Goal: Task Accomplishment & Management: Complete application form

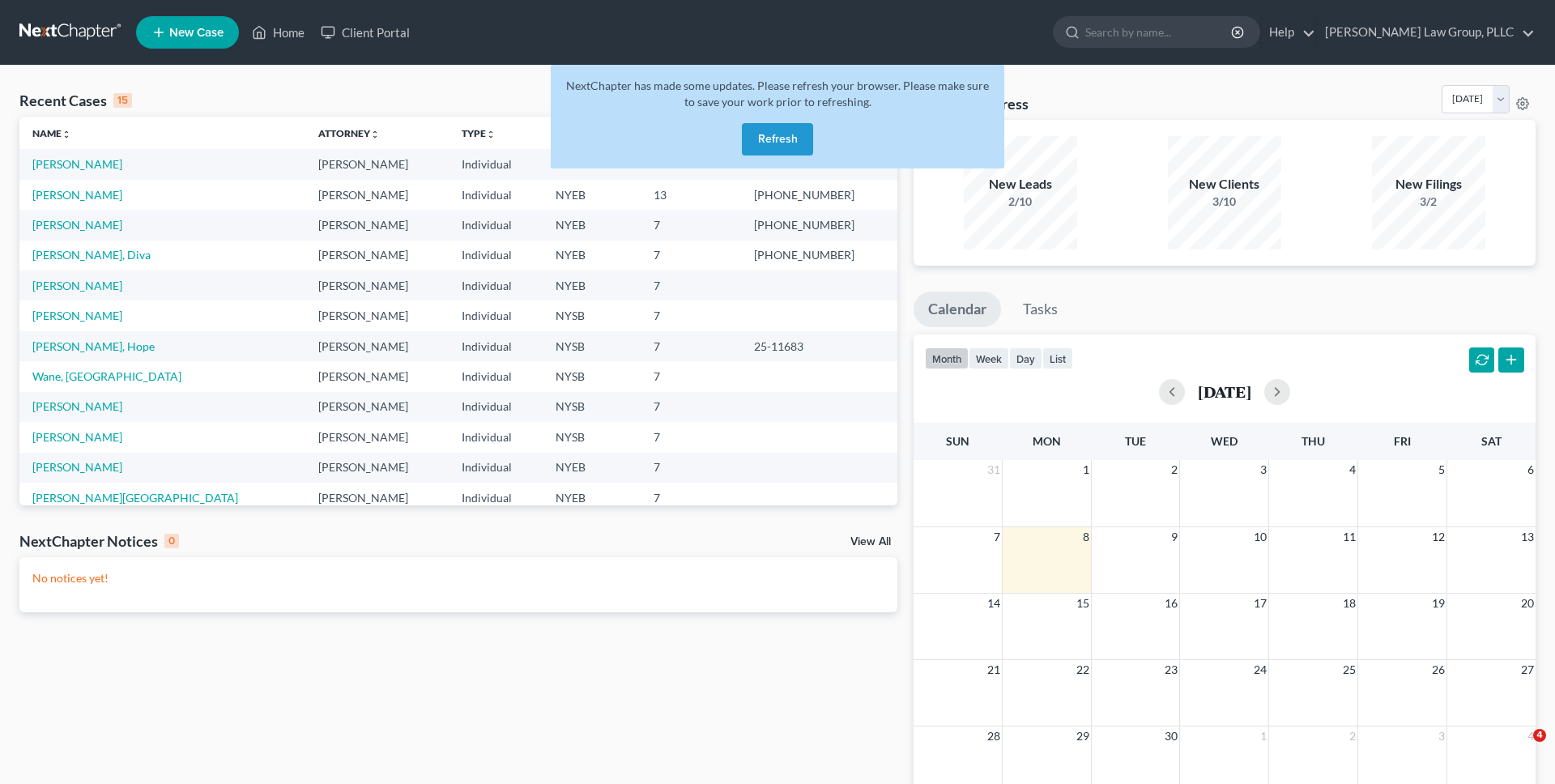
click at [776, 150] on button "Refresh" at bounding box center [778, 139] width 71 height 33
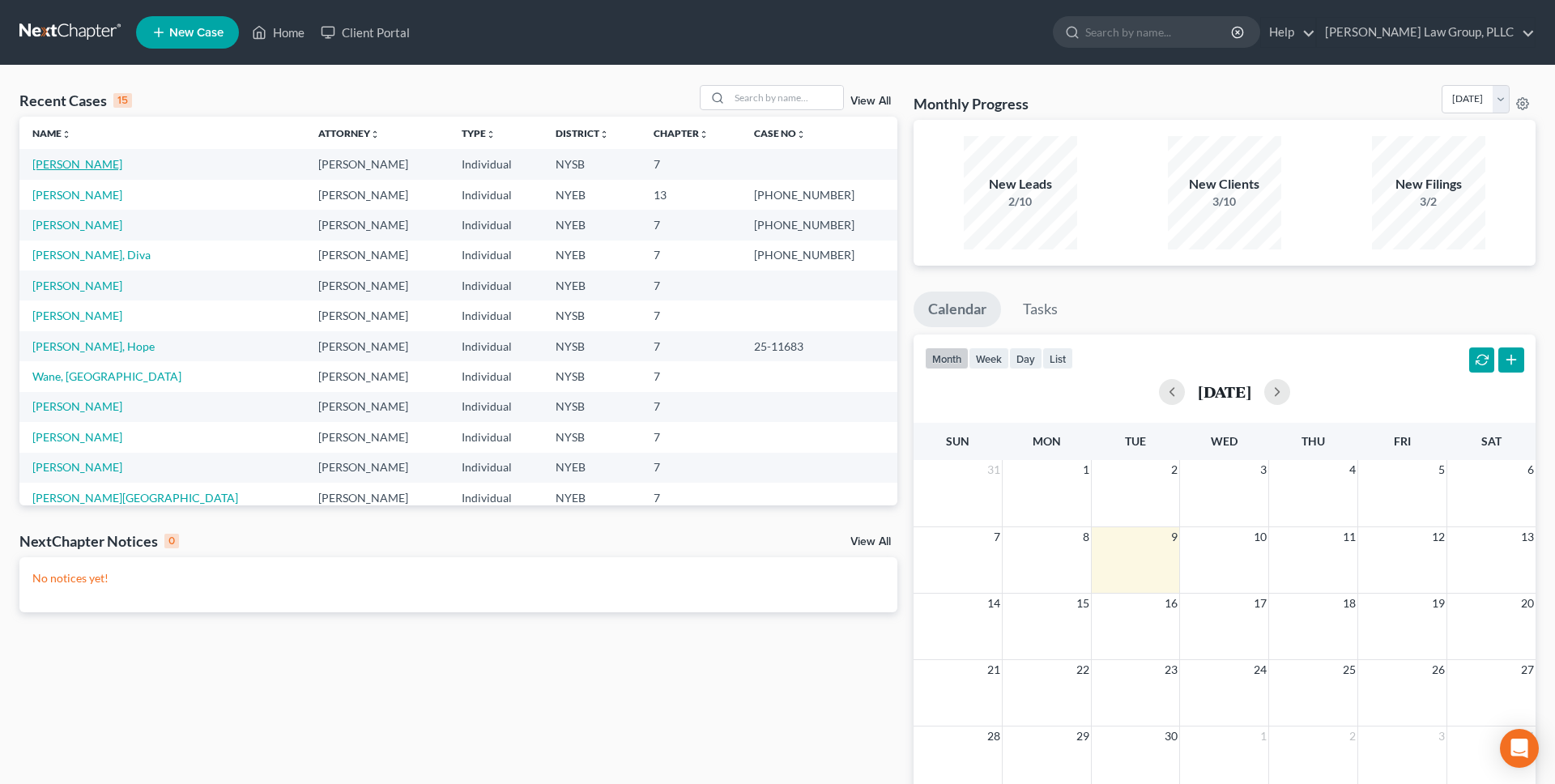
click at [70, 165] on link "[PERSON_NAME]" at bounding box center [77, 163] width 90 height 14
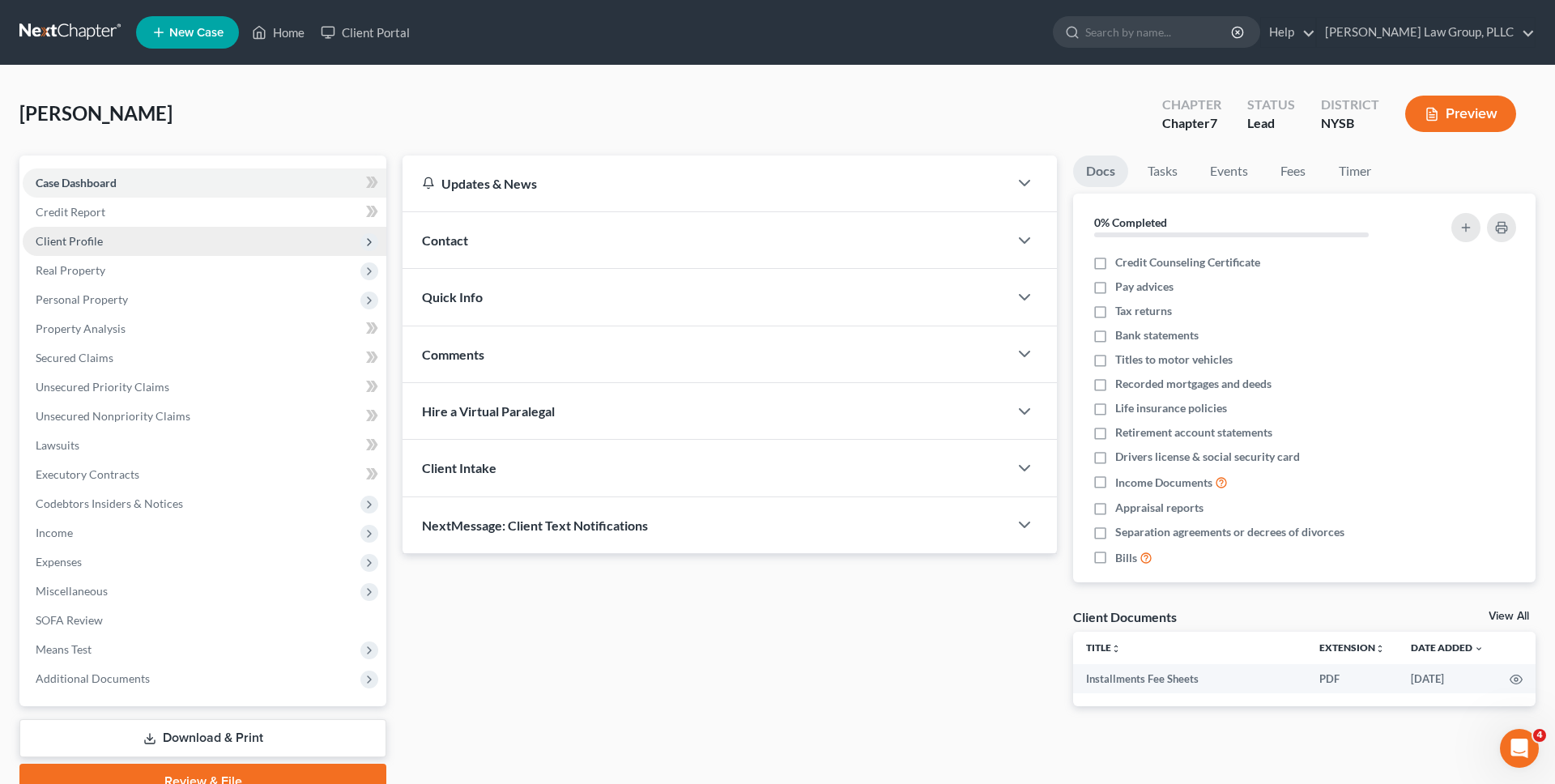
click at [172, 244] on span "Client Profile" at bounding box center [204, 241] width 364 height 29
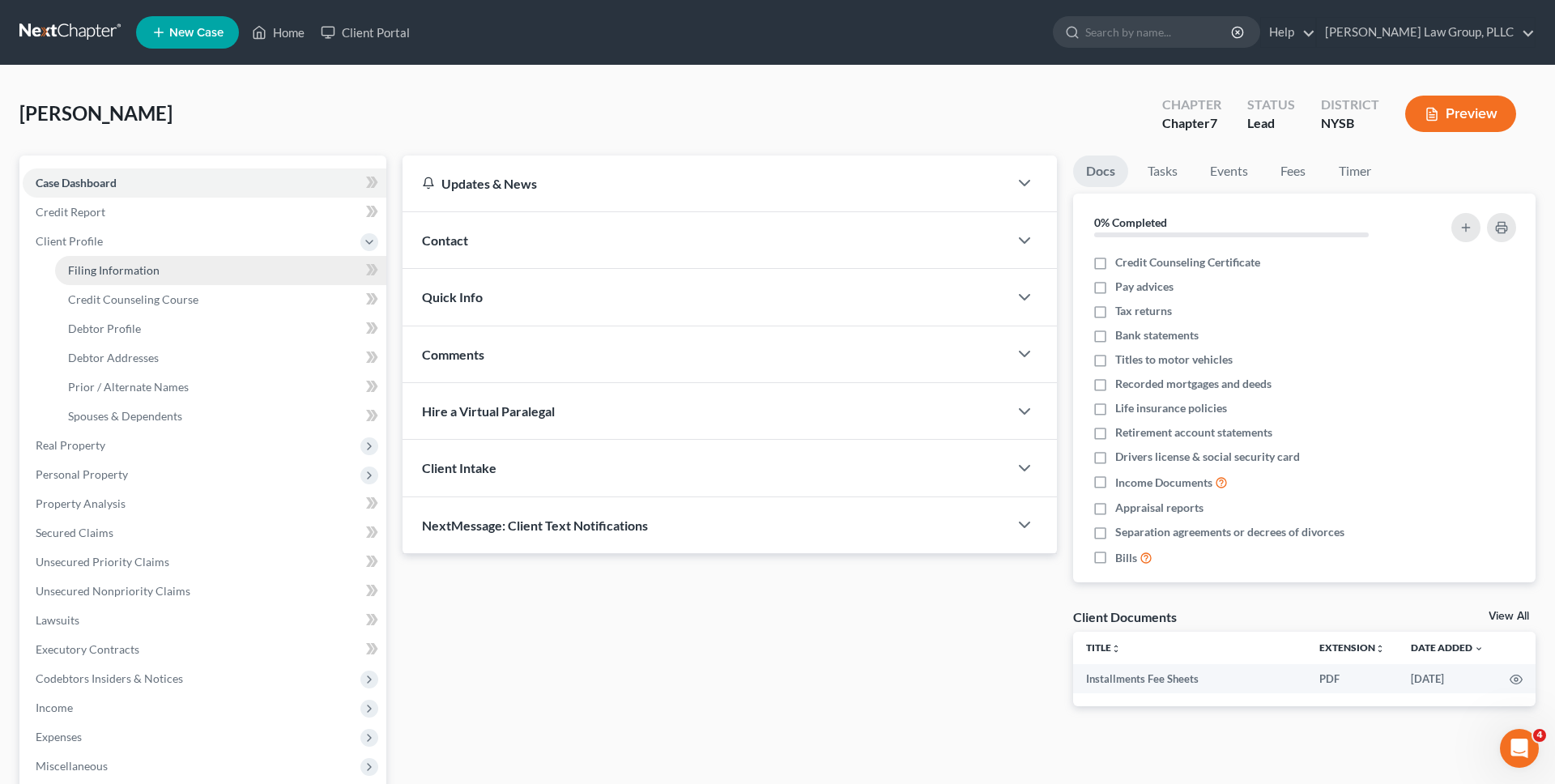
click at [167, 274] on link "Filing Information" at bounding box center [220, 270] width 331 height 29
select select "1"
select select "0"
select select "55"
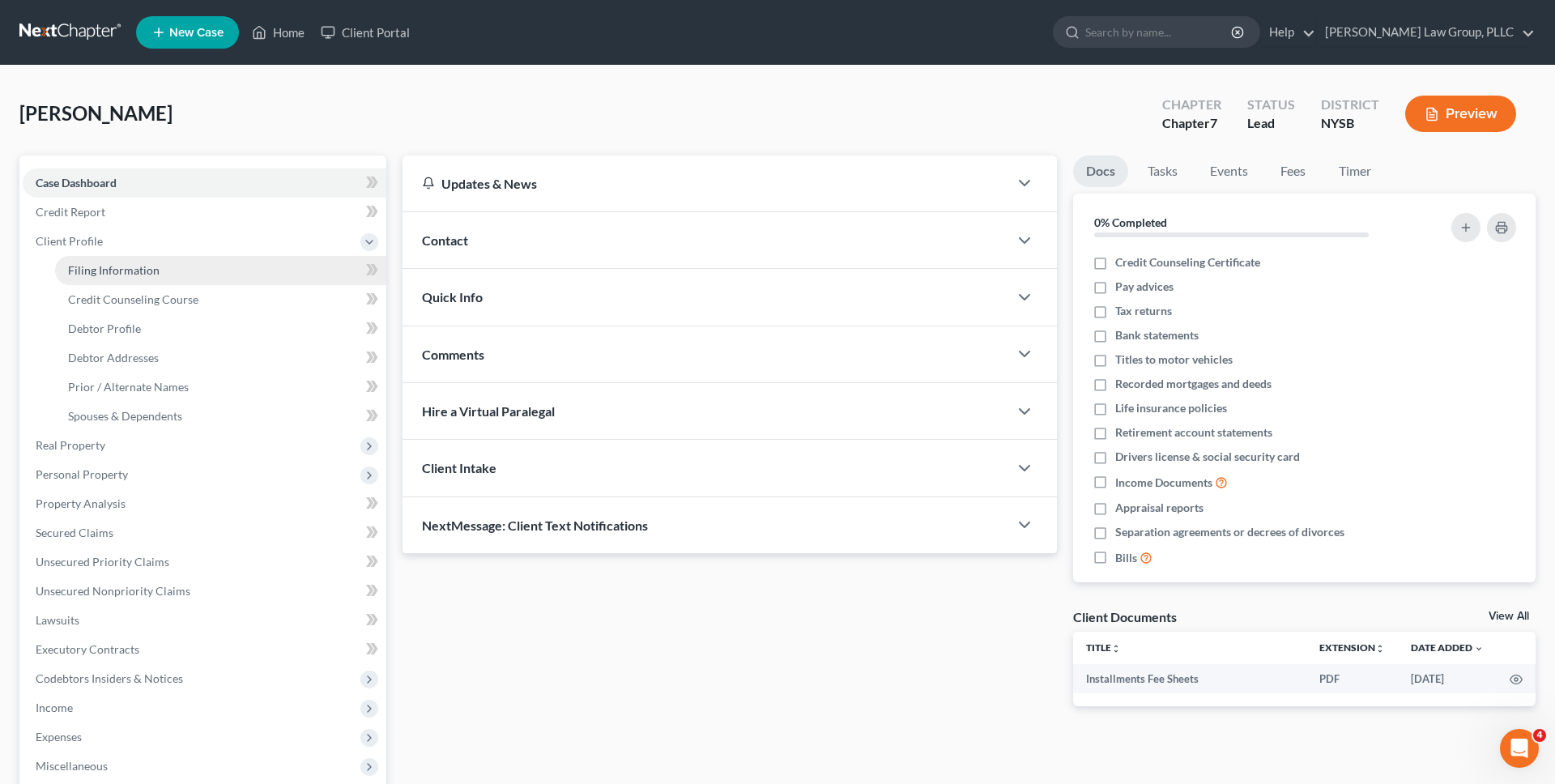
select select "0"
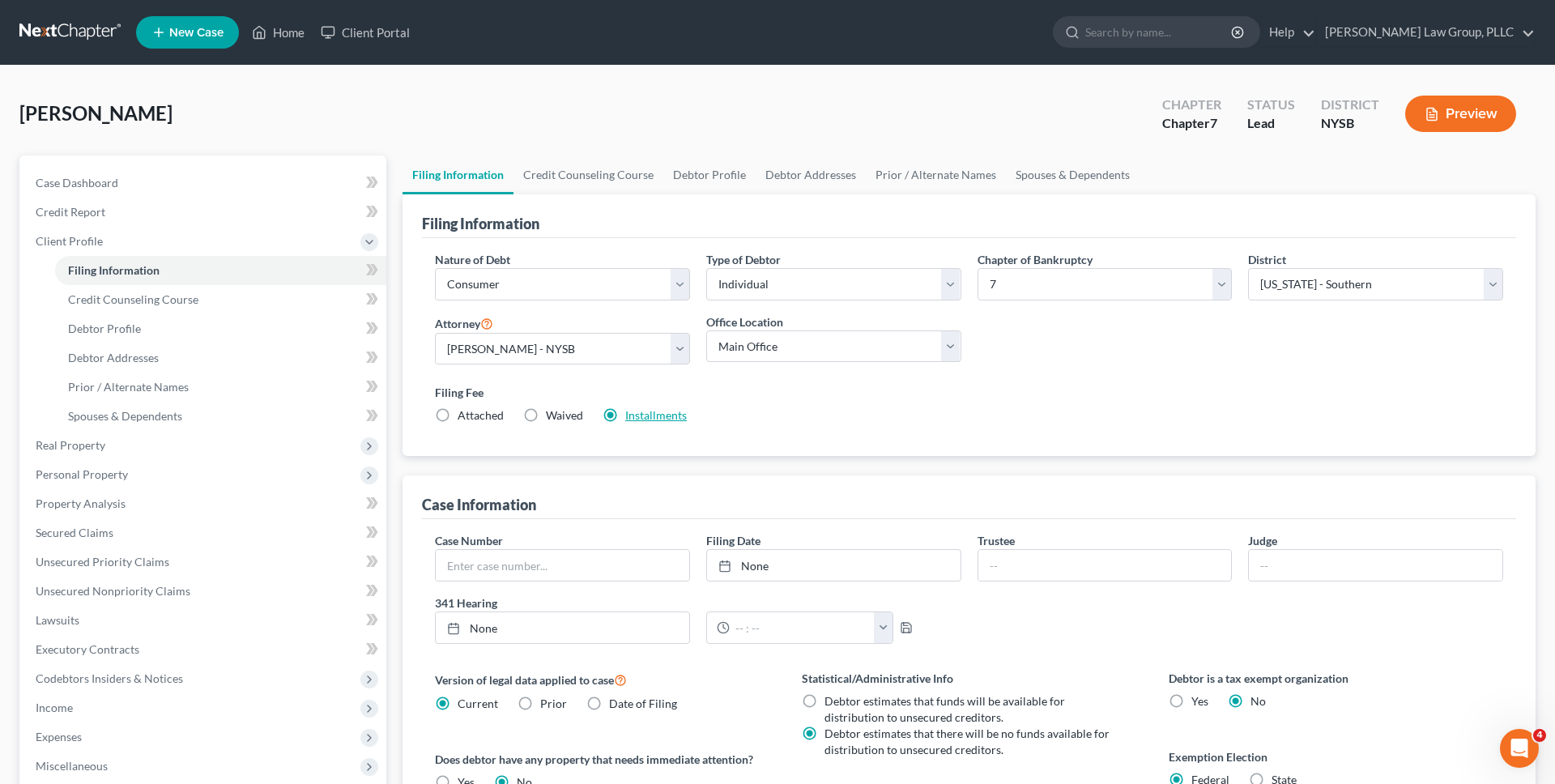
click at [656, 412] on link "Installments" at bounding box center [656, 414] width 62 height 14
type input "80.00"
radio input "true"
type input "86.00"
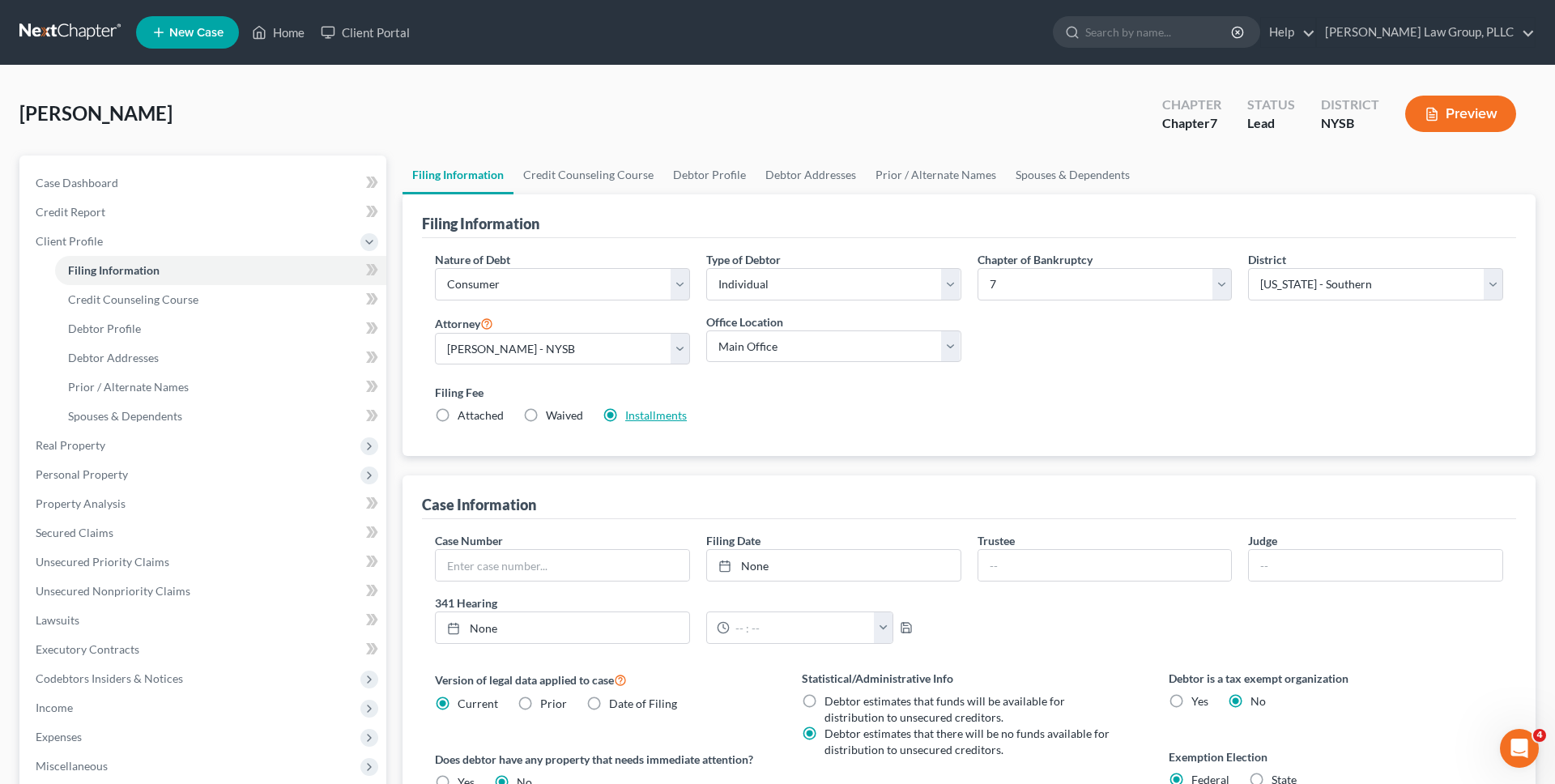
type input "86.00"
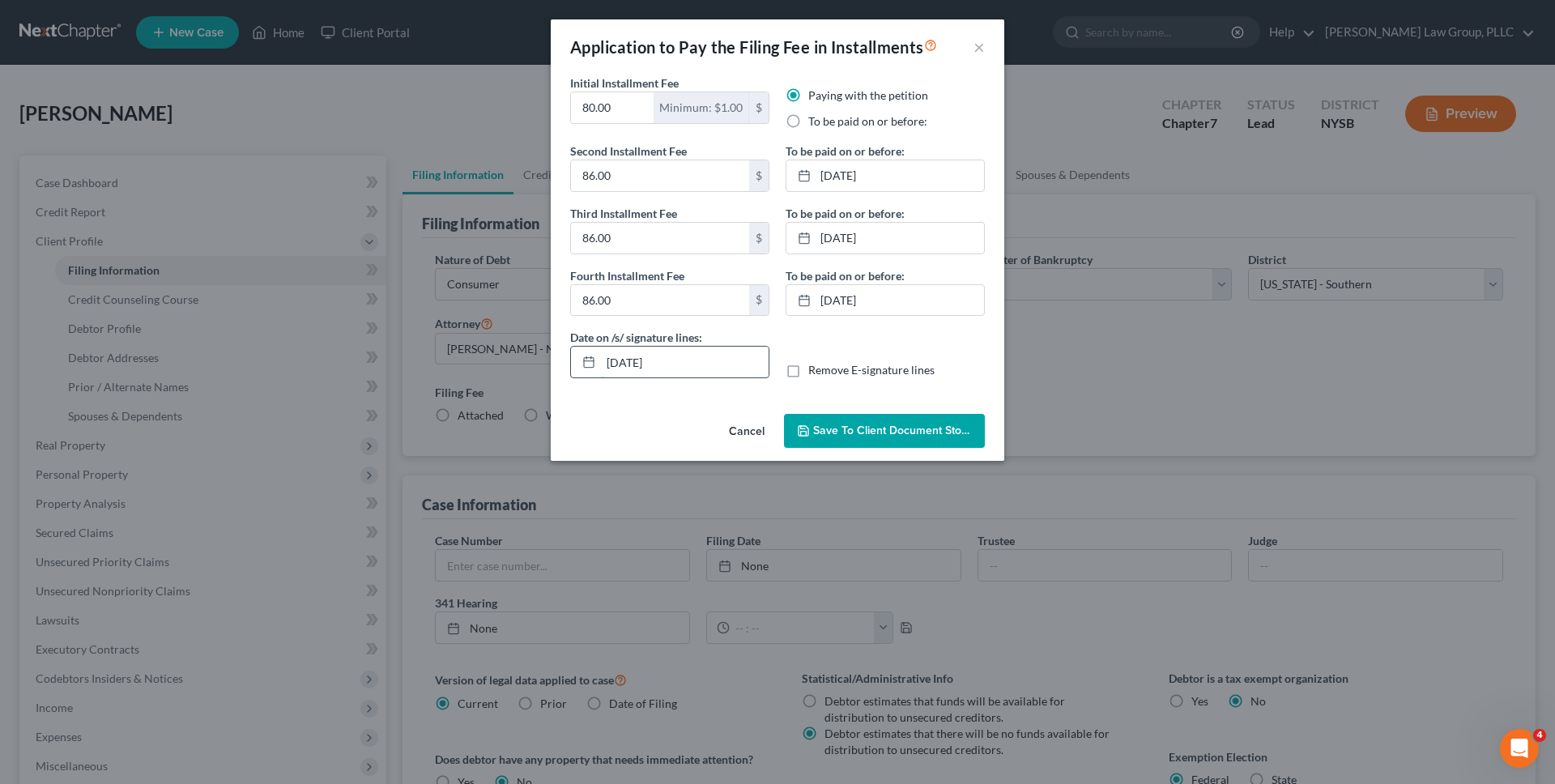
click at [635, 359] on input "09/09/2025" at bounding box center [685, 361] width 168 height 31
type input "09/08/2025"
click at [878, 438] on button "Save to Client Document Storage" at bounding box center [884, 430] width 201 height 34
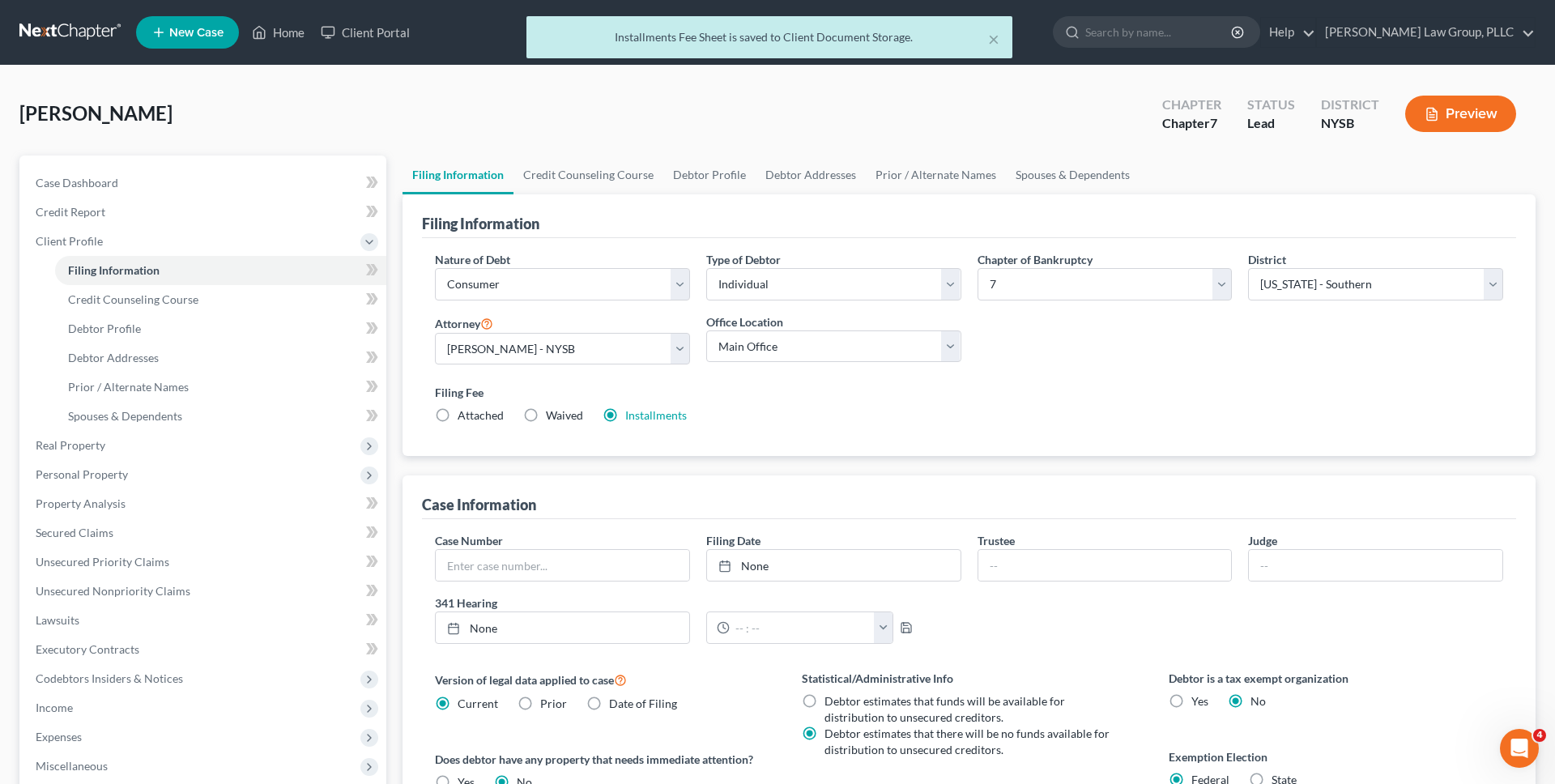
scroll to position [284, 0]
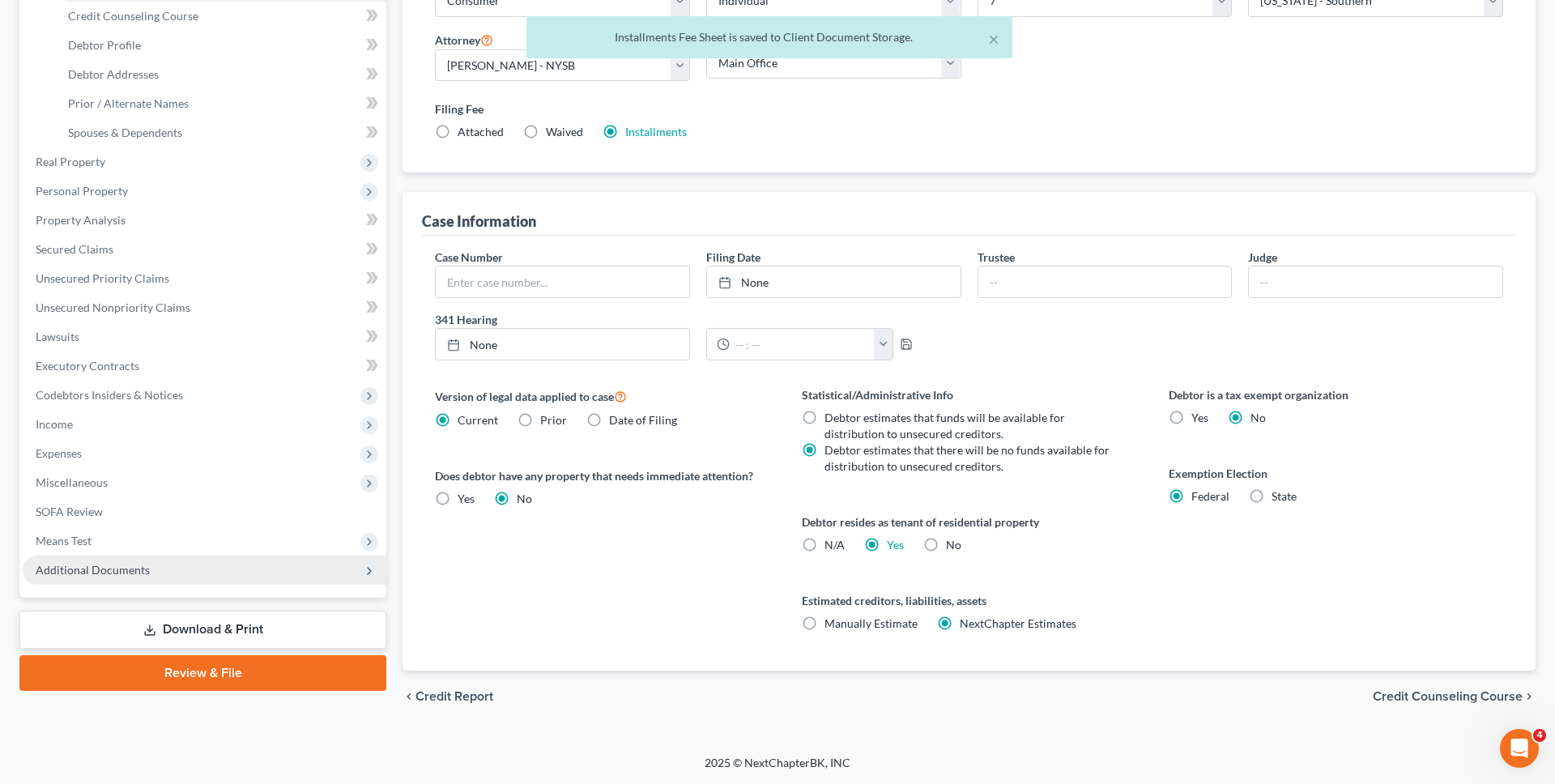
click at [229, 578] on span "Additional Documents" at bounding box center [204, 569] width 364 height 29
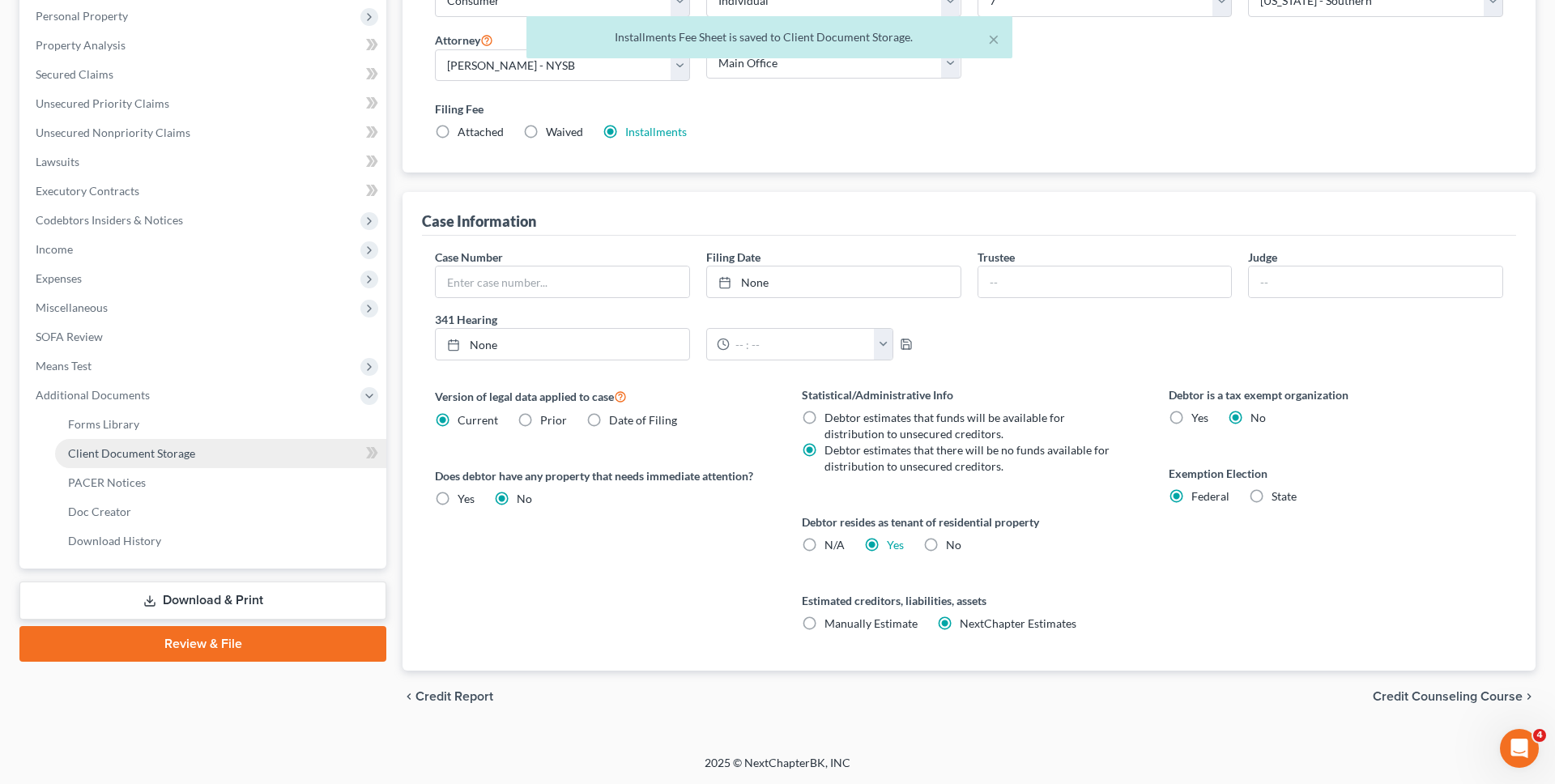
click at [206, 456] on link "Client Document Storage" at bounding box center [220, 453] width 331 height 29
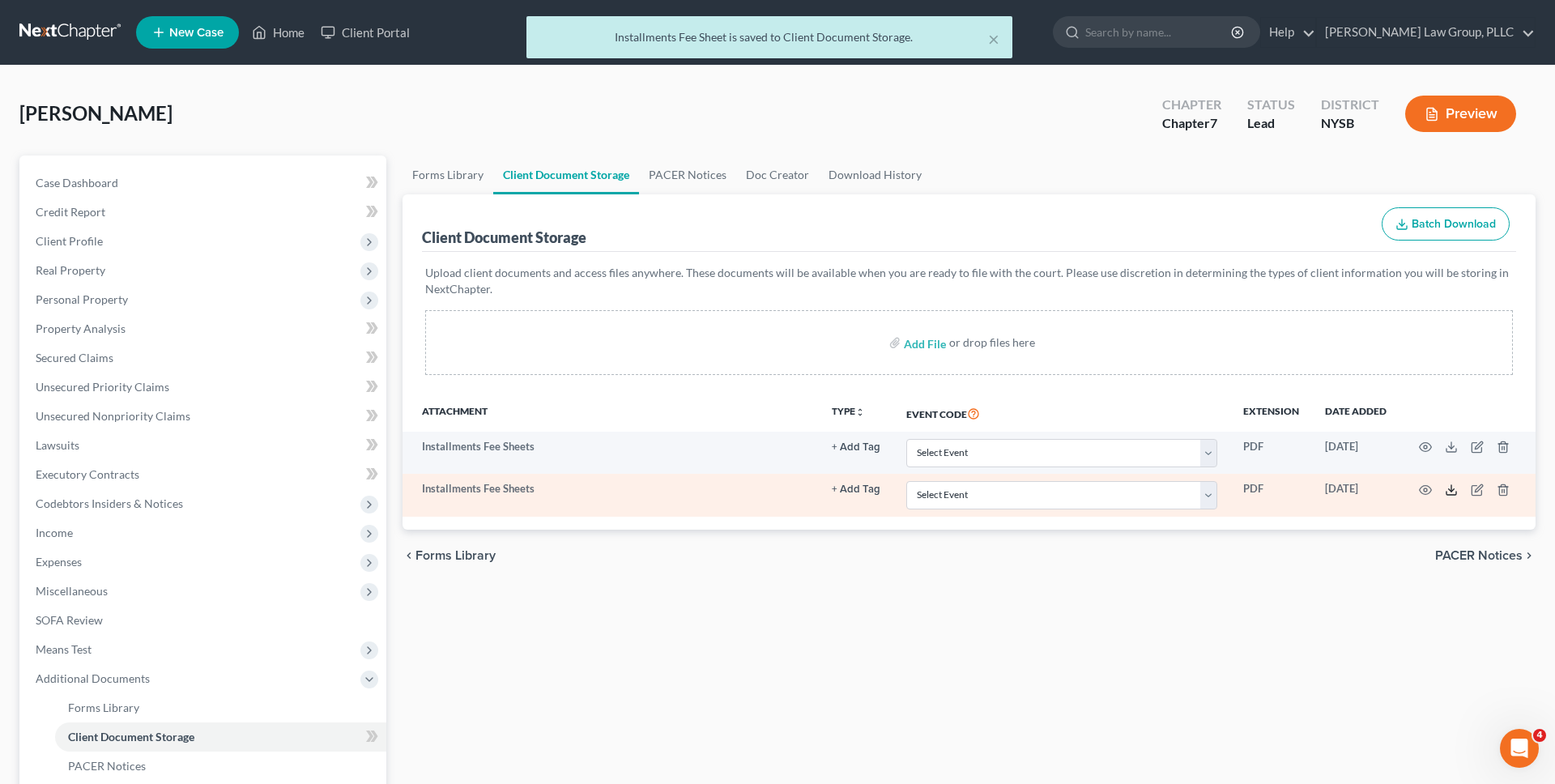
click at [1455, 487] on icon at bounding box center [1451, 490] width 13 height 13
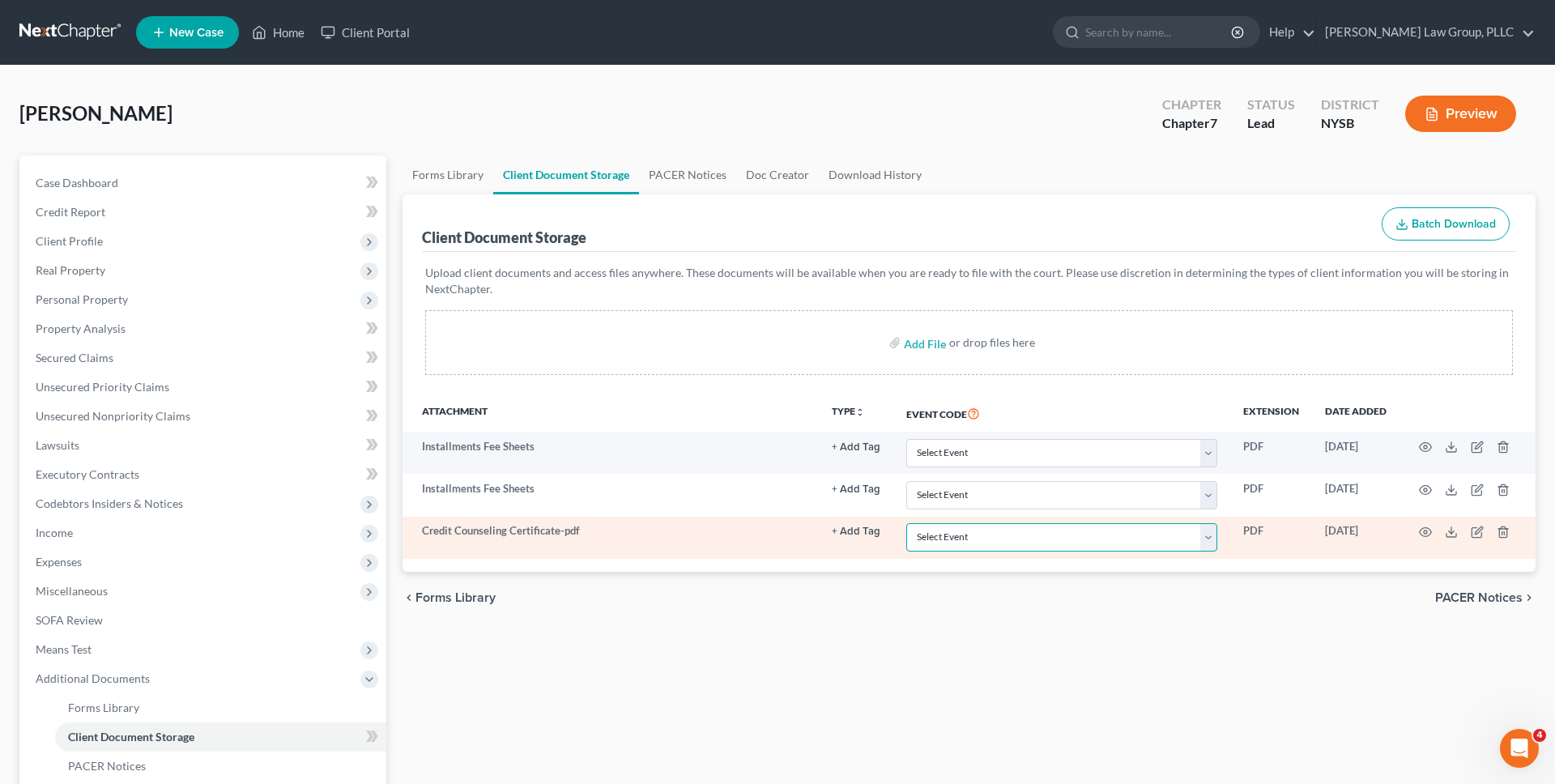
click at [963, 536] on select "Select Event Certificate of Credit Counseling Chapter 13 Calculation of Disposa…" at bounding box center [1061, 537] width 311 height 28
select select "0"
click at [907, 523] on select "Select Event Certificate of Credit Counseling Chapter 13 Calculation of Disposa…" at bounding box center [1061, 537] width 311 height 28
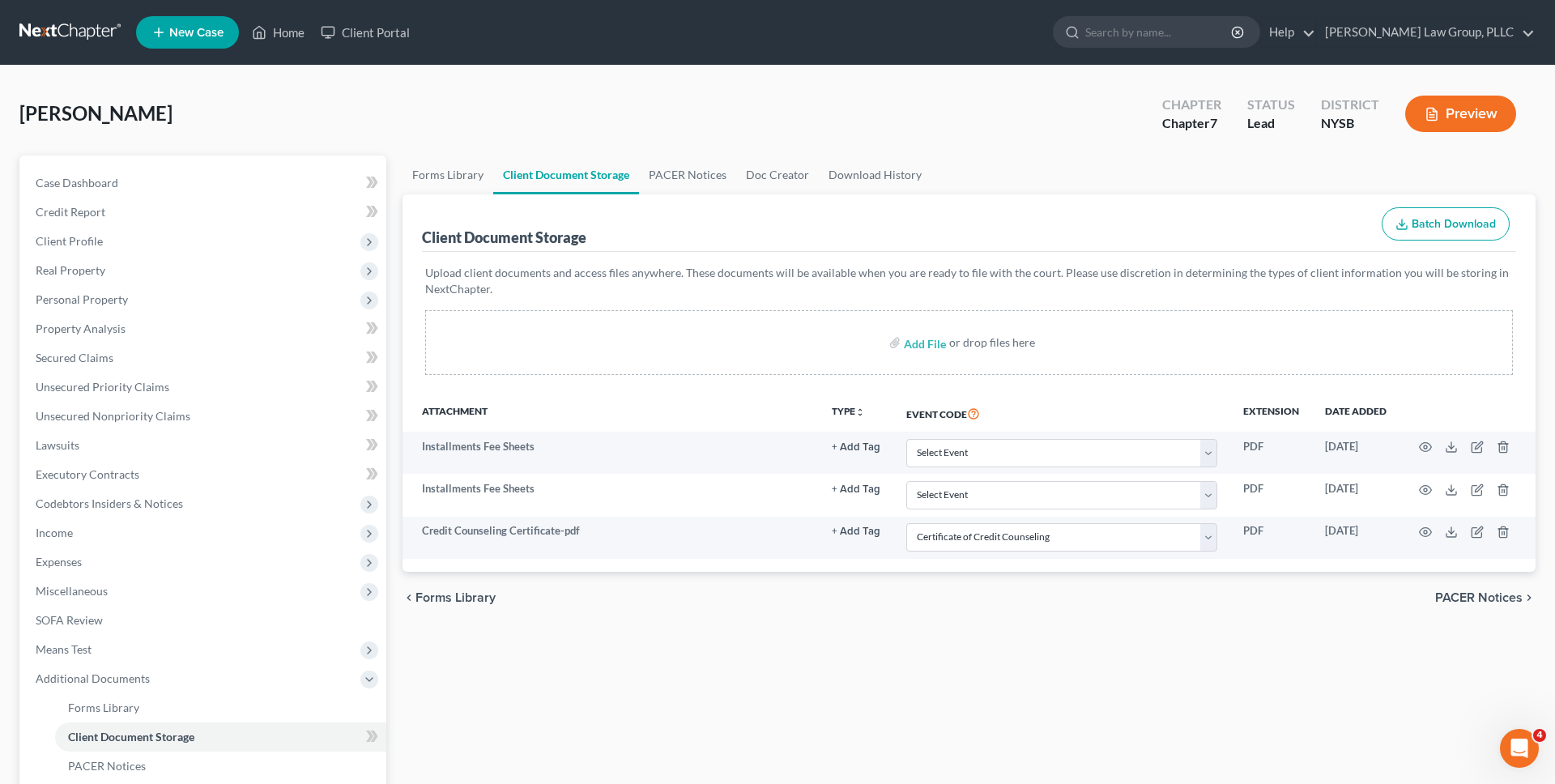
click at [652, 589] on div "chevron_left Forms Library PACER Notices chevron_right" at bounding box center [969, 598] width 1133 height 52
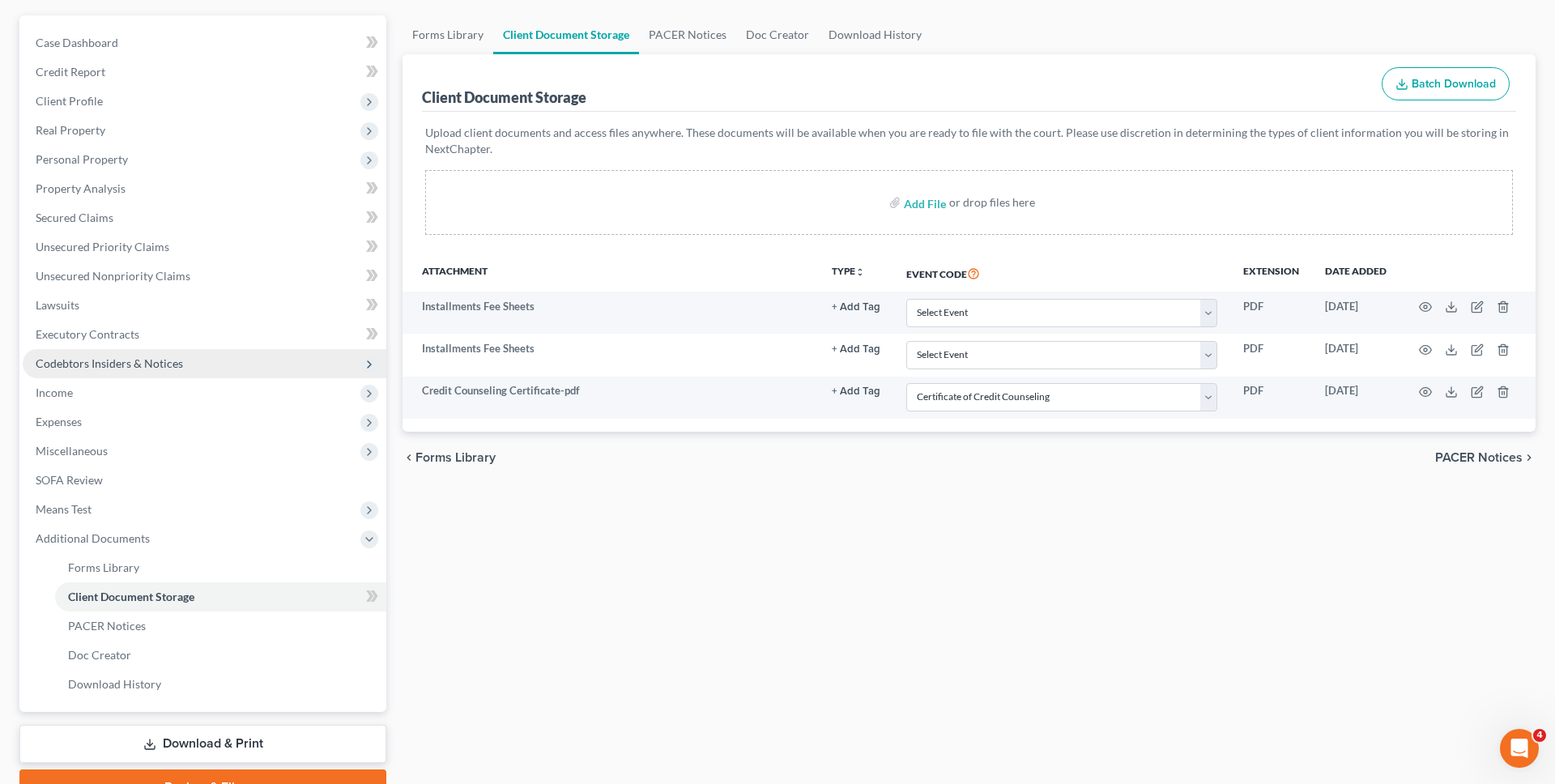
scroll to position [223, 0]
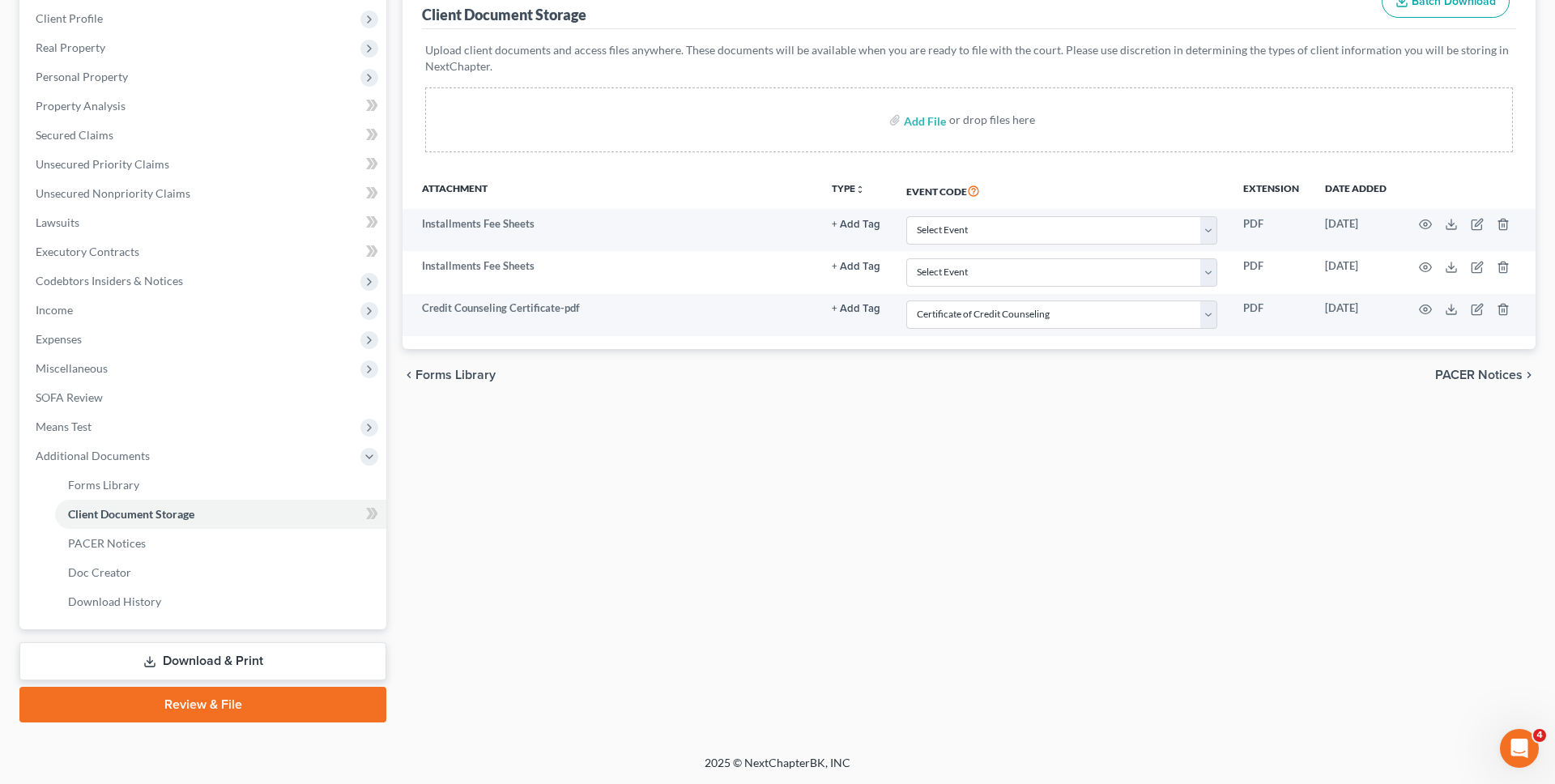
click at [268, 705] on link "Review & File" at bounding box center [203, 705] width 367 height 35
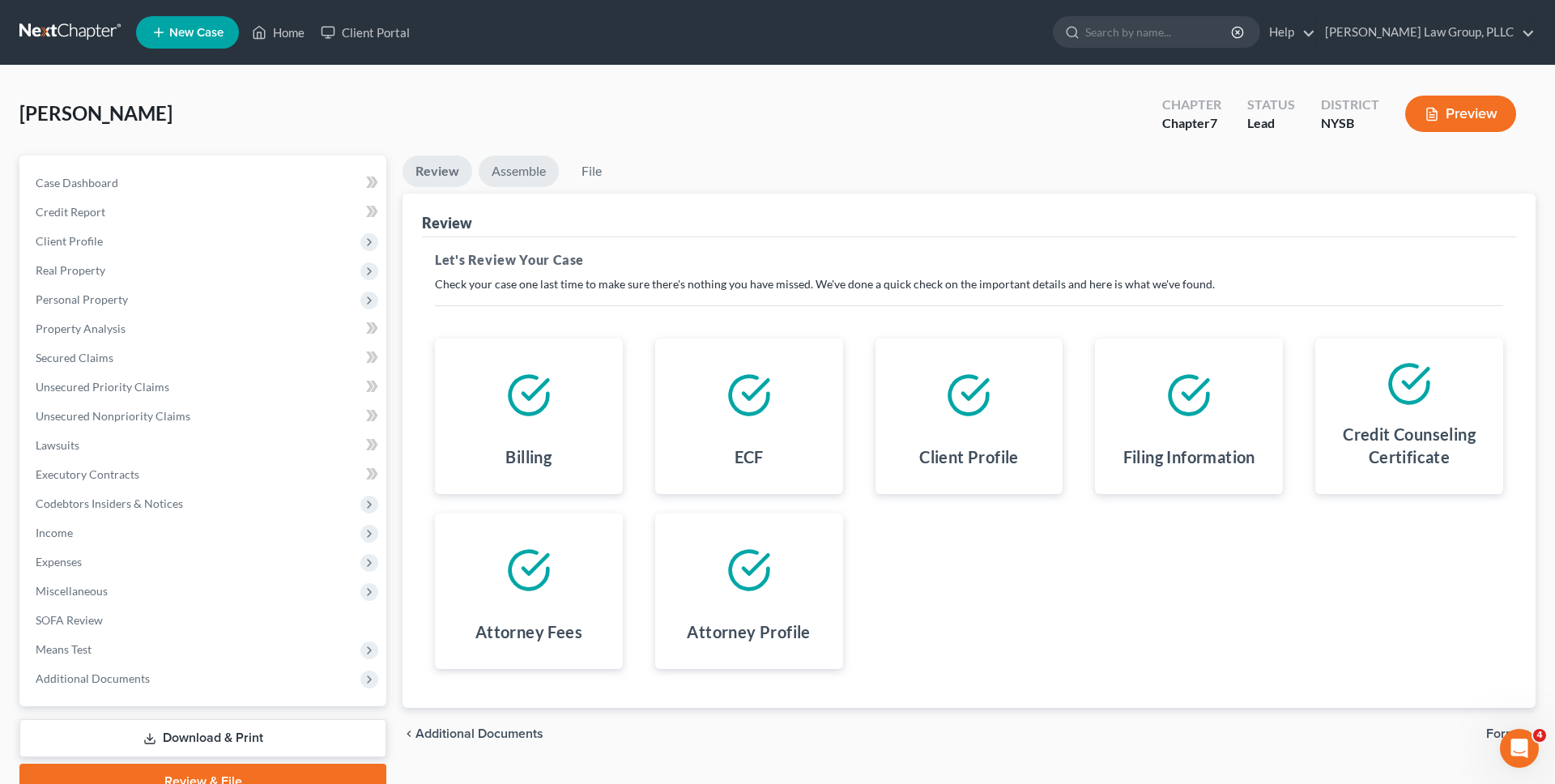
click at [520, 181] on link "Assemble" at bounding box center [519, 172] width 80 height 32
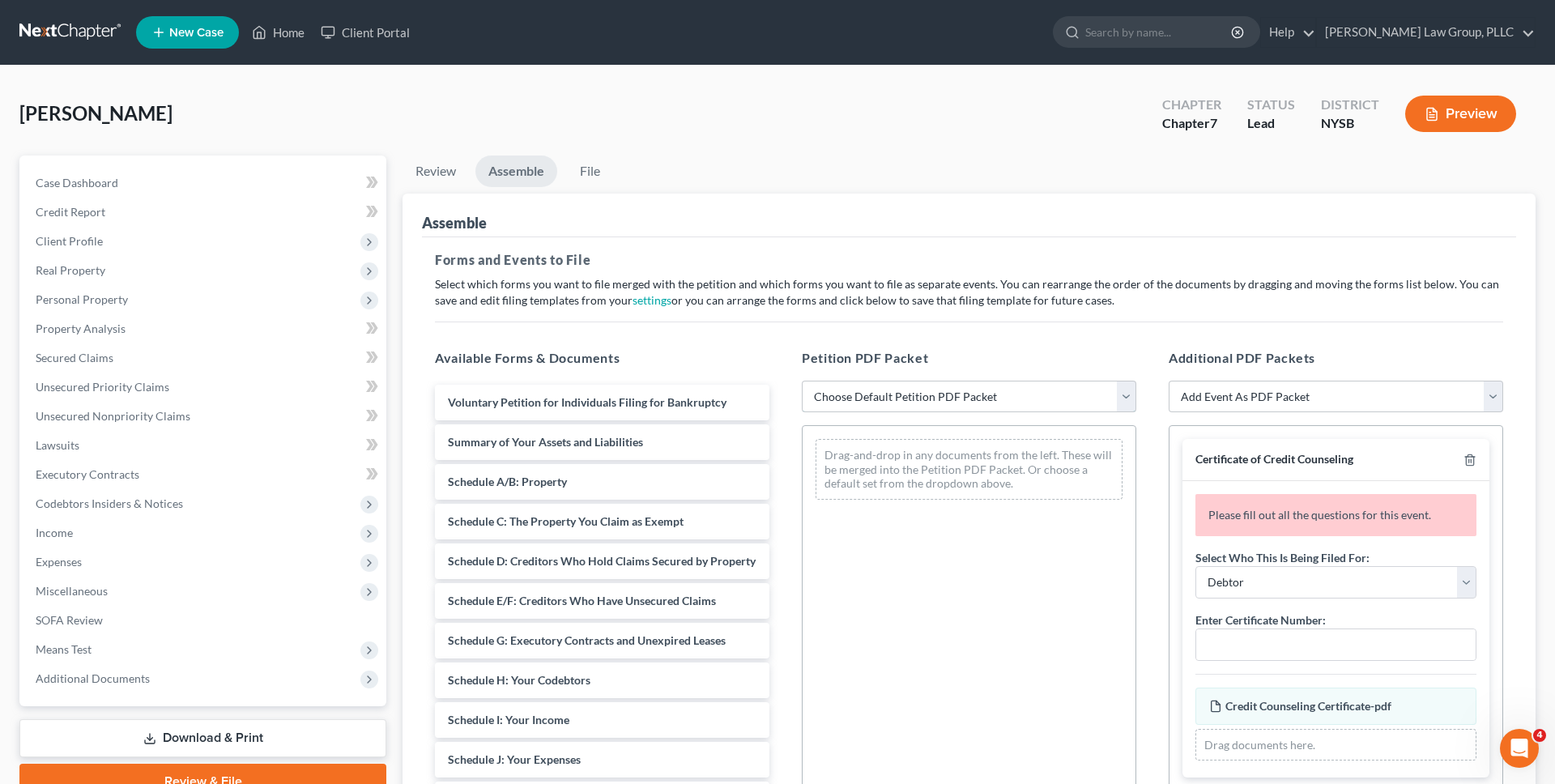
click at [949, 395] on select "Choose Default Petition PDF Packet Emergency Filing (Voluntary Petition and Cre…" at bounding box center [969, 397] width 334 height 33
select select "2"
click at [802, 381] on select "Choose Default Petition PDF Packet Emergency Filing (Voluntary Petition and Cre…" at bounding box center [969, 397] width 334 height 33
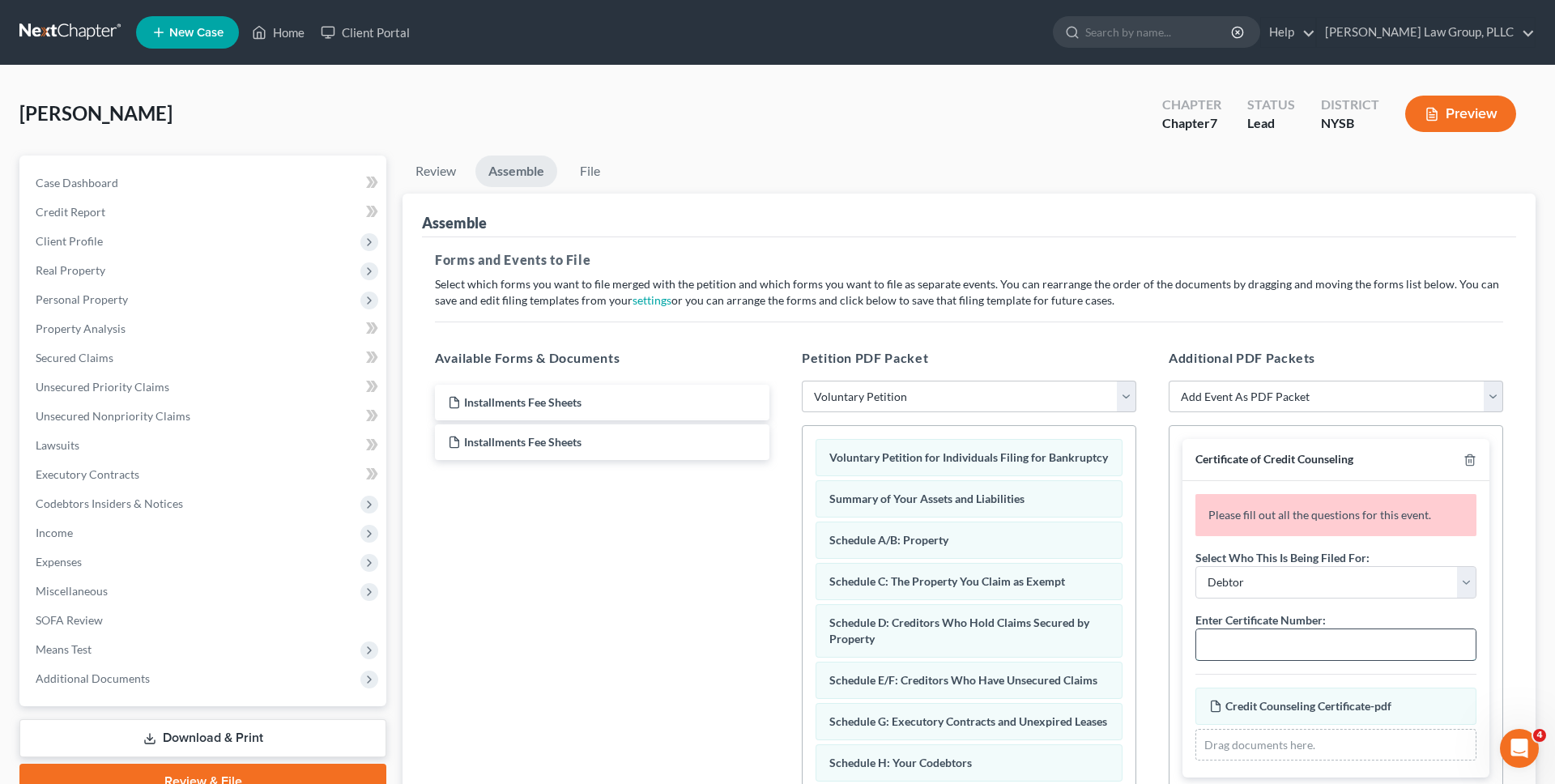
click at [1233, 649] on input "text" at bounding box center [1336, 644] width 279 height 31
paste input "13397-NYS-CC-040030010"
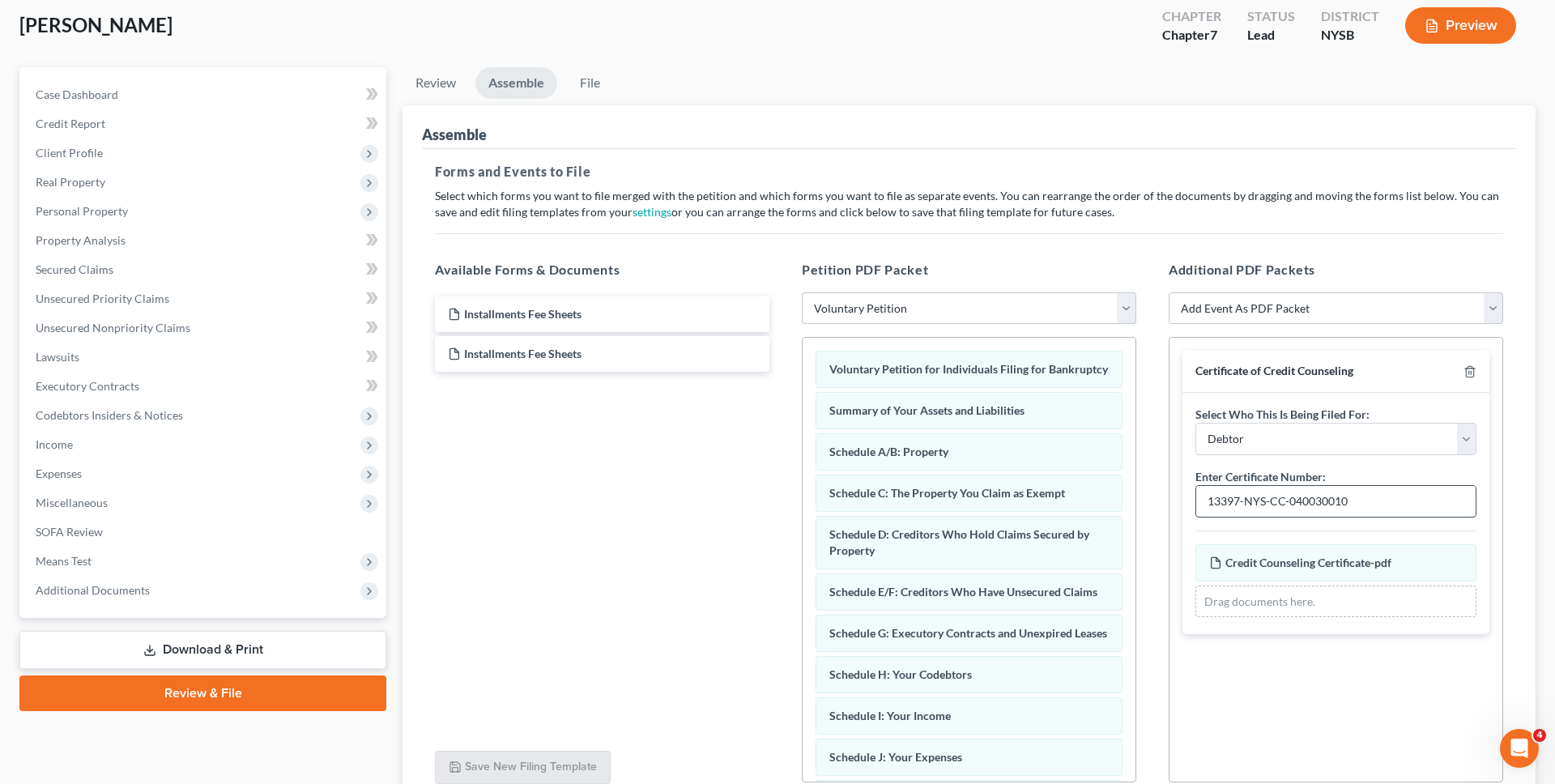
scroll to position [232, 0]
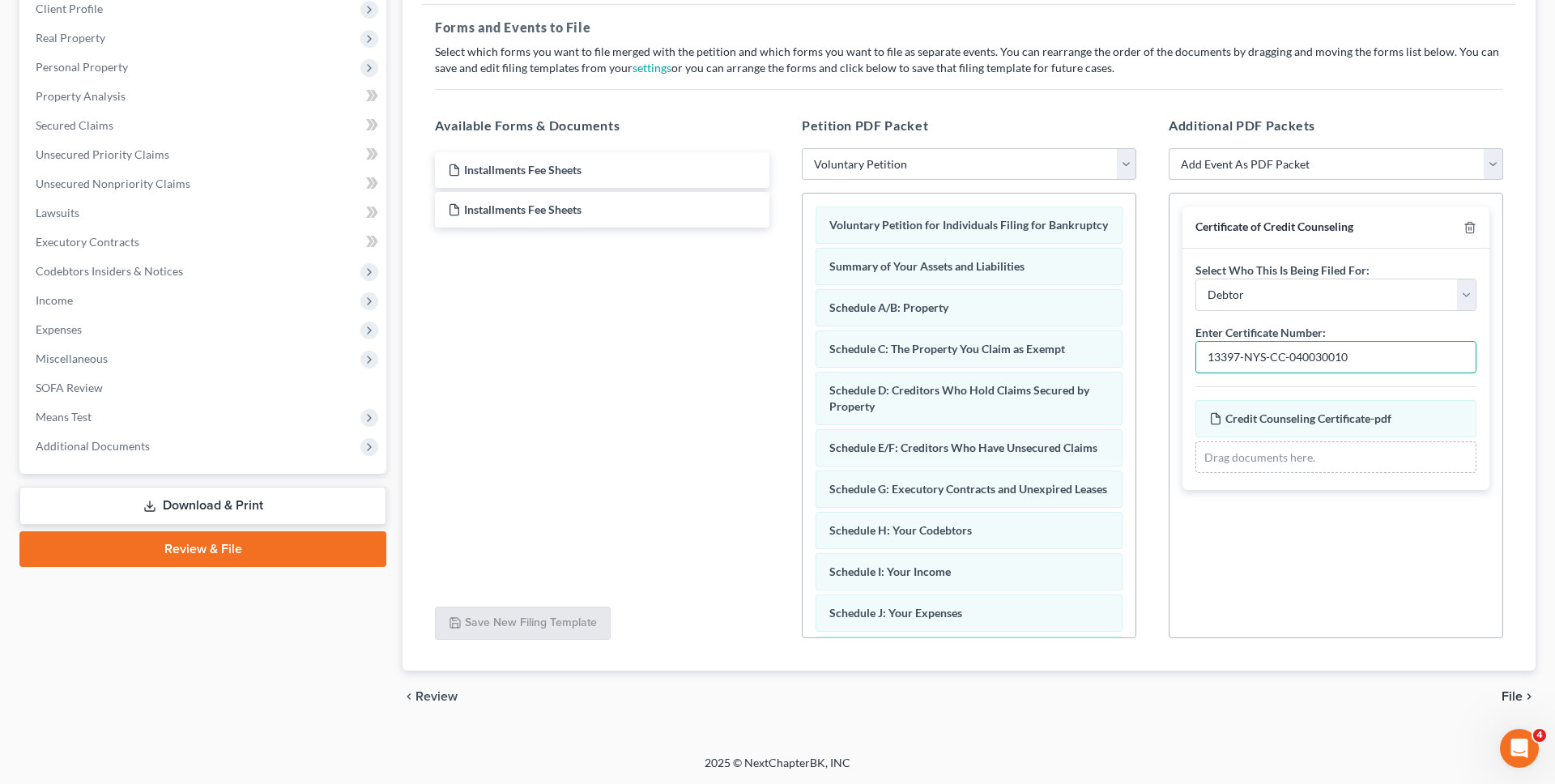
type input "13397-NYS-CC-040030010"
click at [1511, 703] on span "File" at bounding box center [1512, 696] width 21 height 13
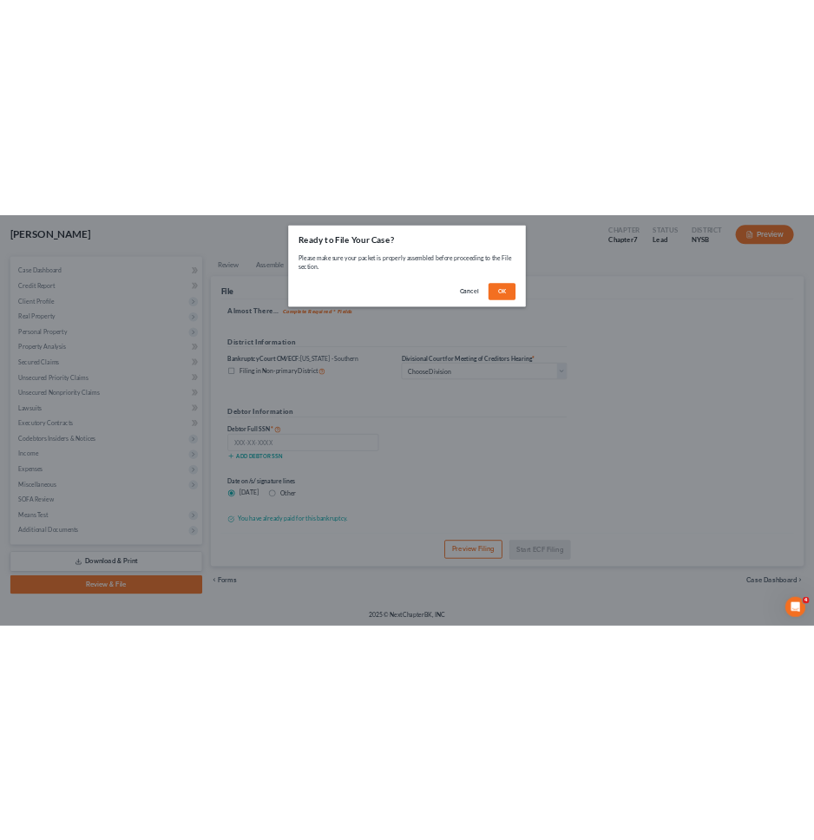
scroll to position [82, 0]
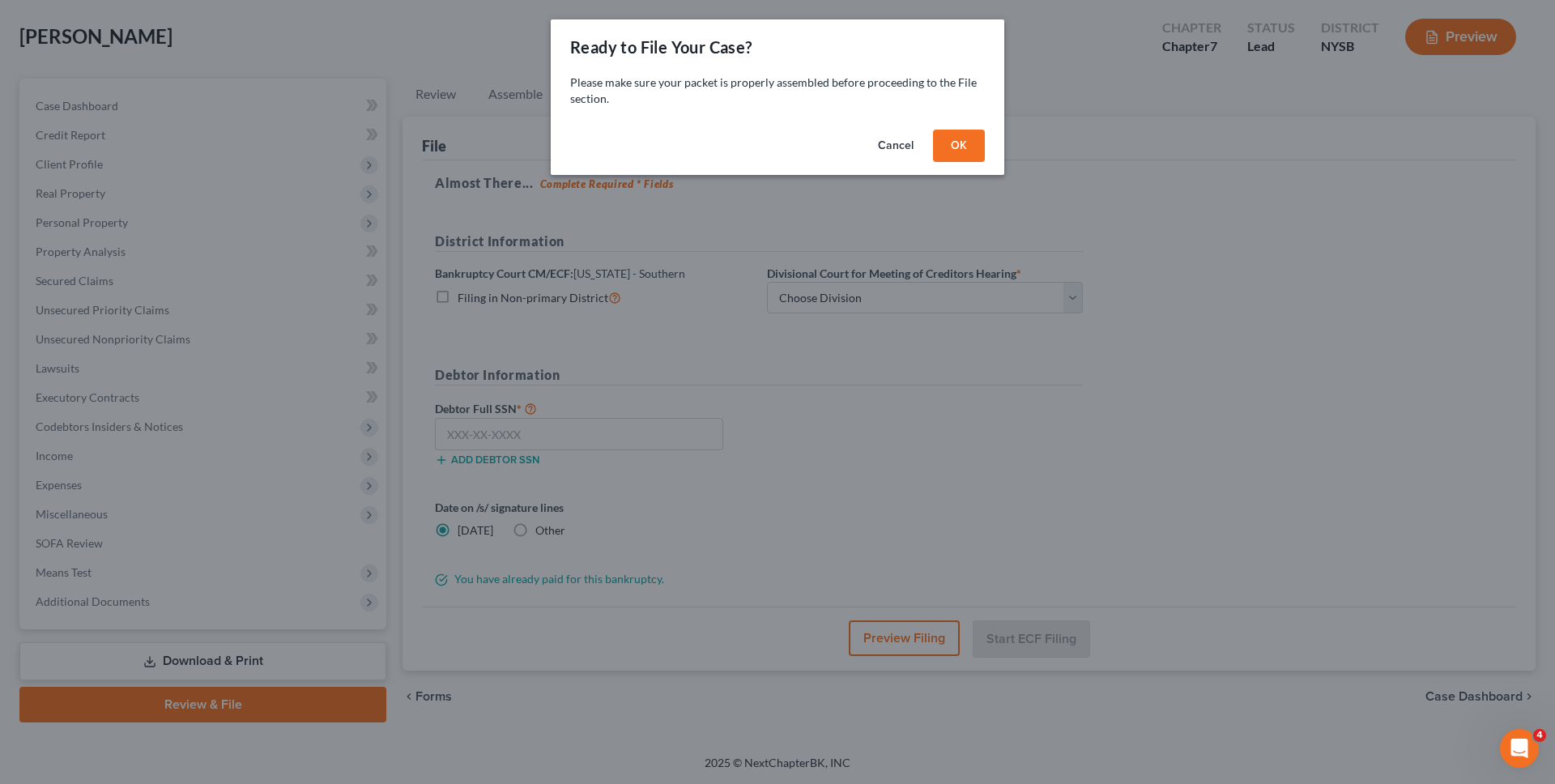
click at [960, 144] on button "OK" at bounding box center [960, 146] width 52 height 33
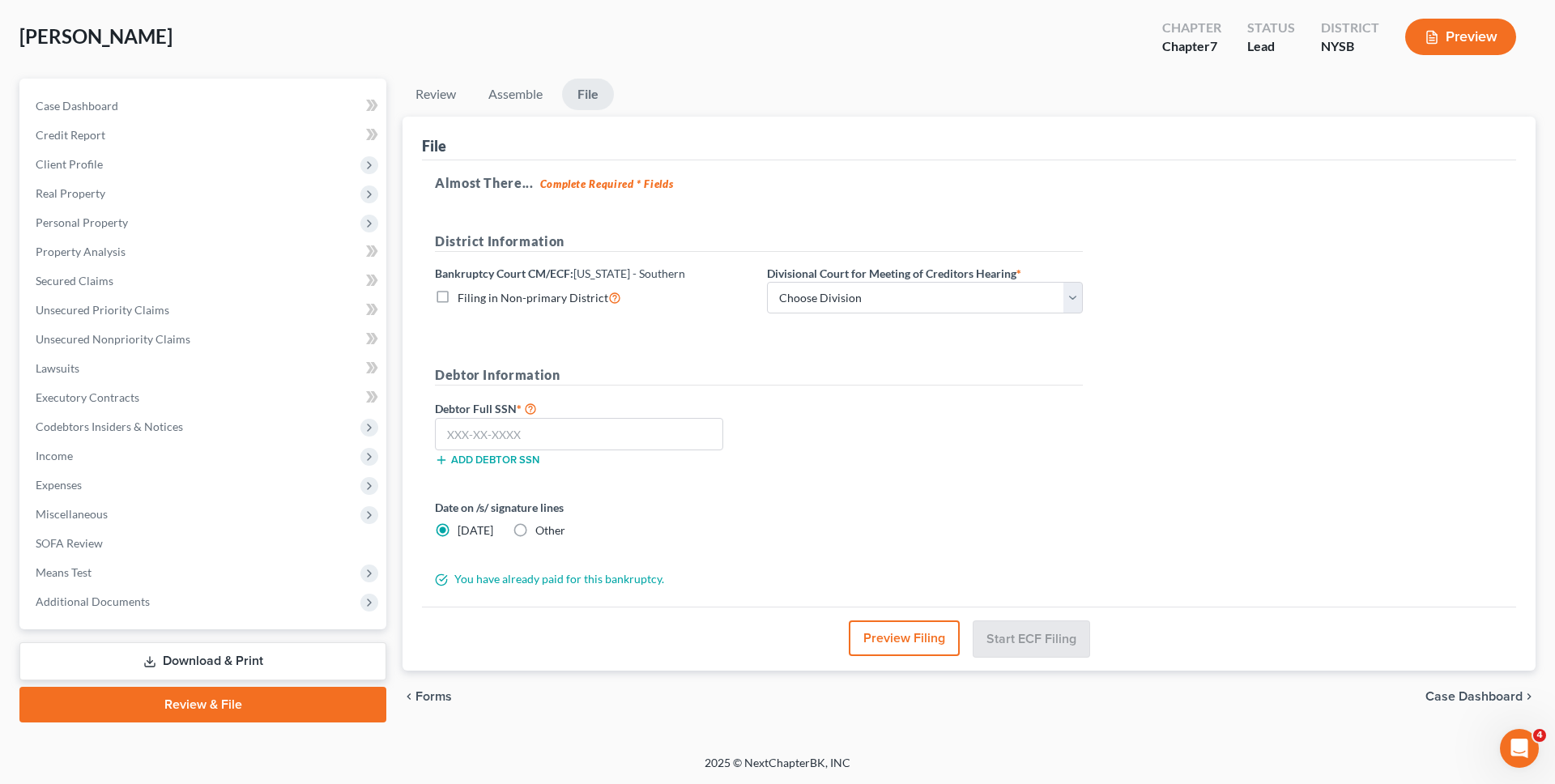
click at [536, 524] on label "Other" at bounding box center [551, 530] width 30 height 16
click at [541, 524] on input "Other" at bounding box center [546, 527] width 10 height 10
radio input "true"
radio input "false"
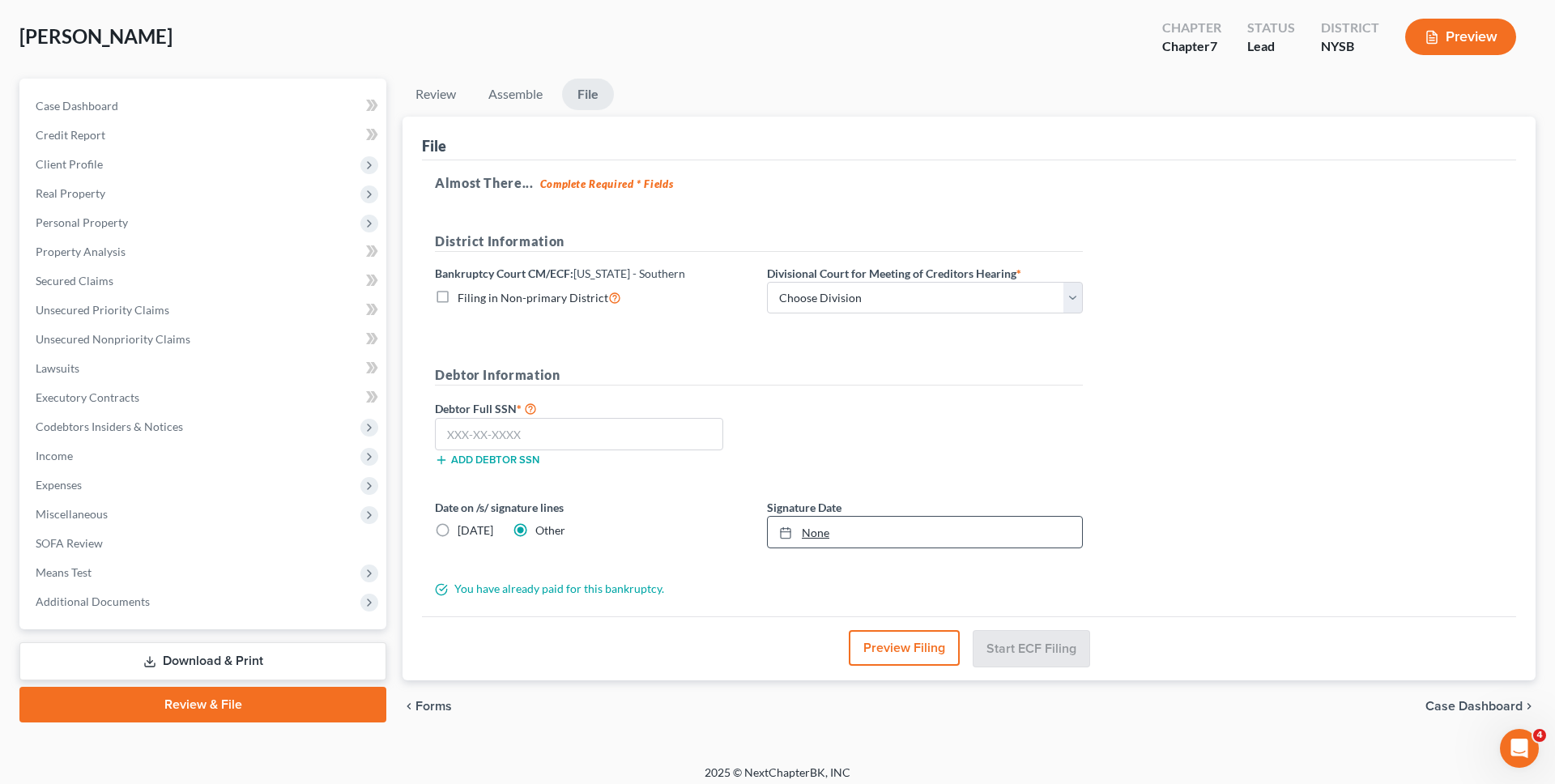
click at [830, 534] on link "None" at bounding box center [925, 532] width 315 height 31
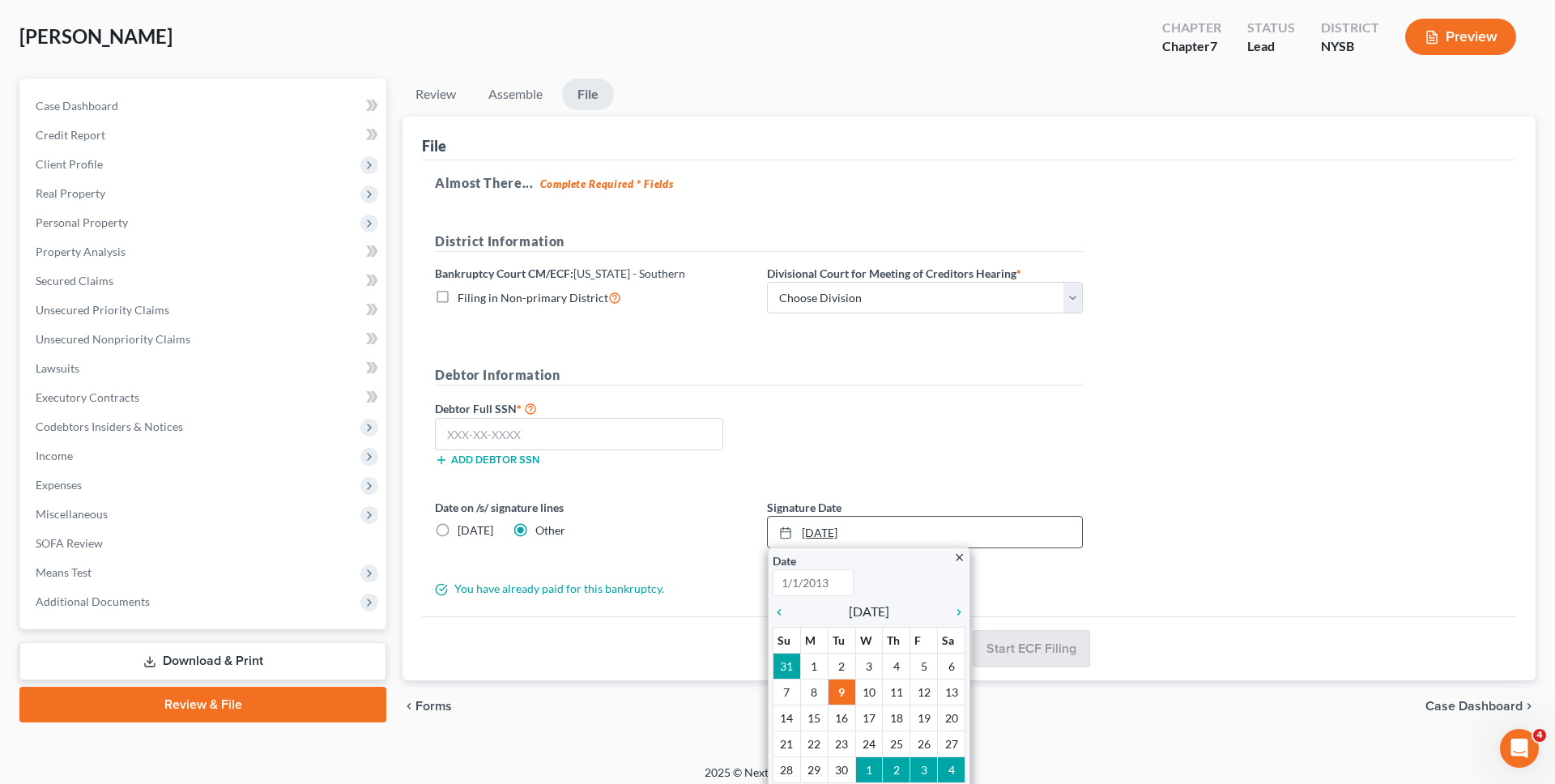
type input "9/9/2025"
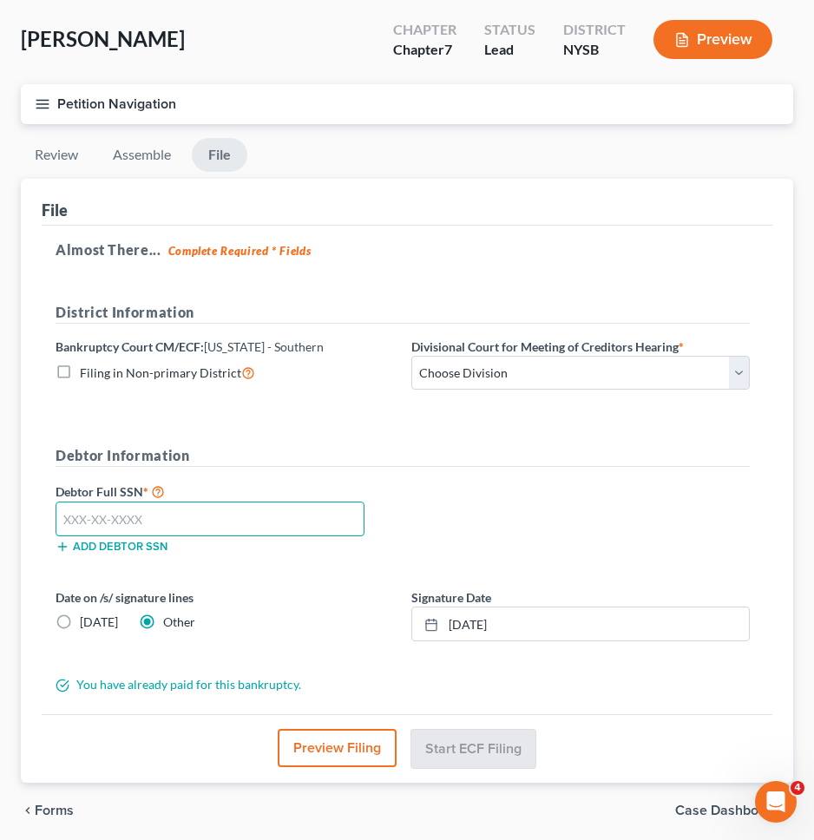
click at [349, 519] on input "text" at bounding box center [210, 518] width 309 height 35
type input "110-70-3113"
click at [514, 526] on div "Debtor Full SSN * 110-70-3113 Add debtor SSN" at bounding box center [402, 524] width 711 height 87
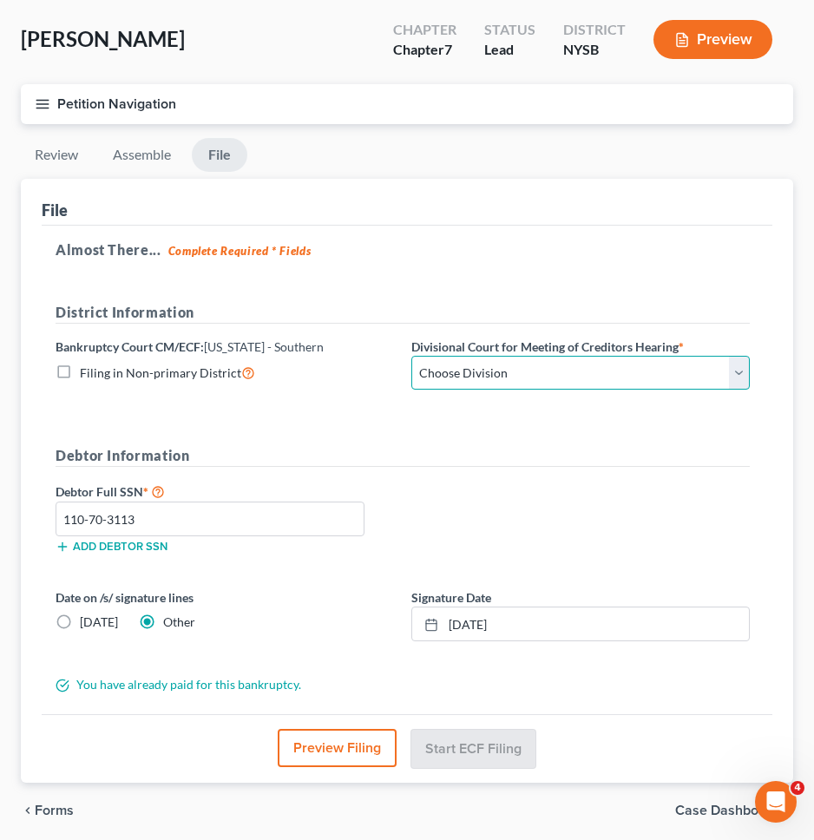
click at [693, 380] on select "Choose Division Manhattan Poughkeepsie White Plains" at bounding box center [580, 373] width 338 height 35
select select "0"
click at [411, 356] on select "Choose Division Manhattan Poughkeepsie White Plains" at bounding box center [580, 373] width 338 height 35
click at [700, 304] on h5 "District Information" at bounding box center [403, 313] width 694 height 22
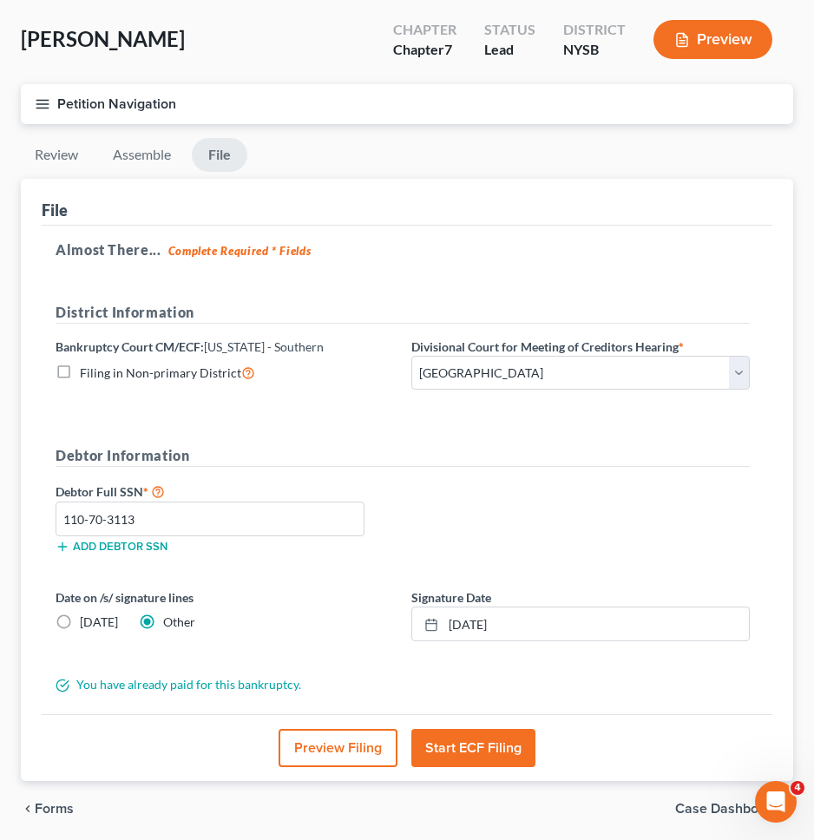
click at [465, 756] on button "Start ECF Filing" at bounding box center [473, 748] width 124 height 38
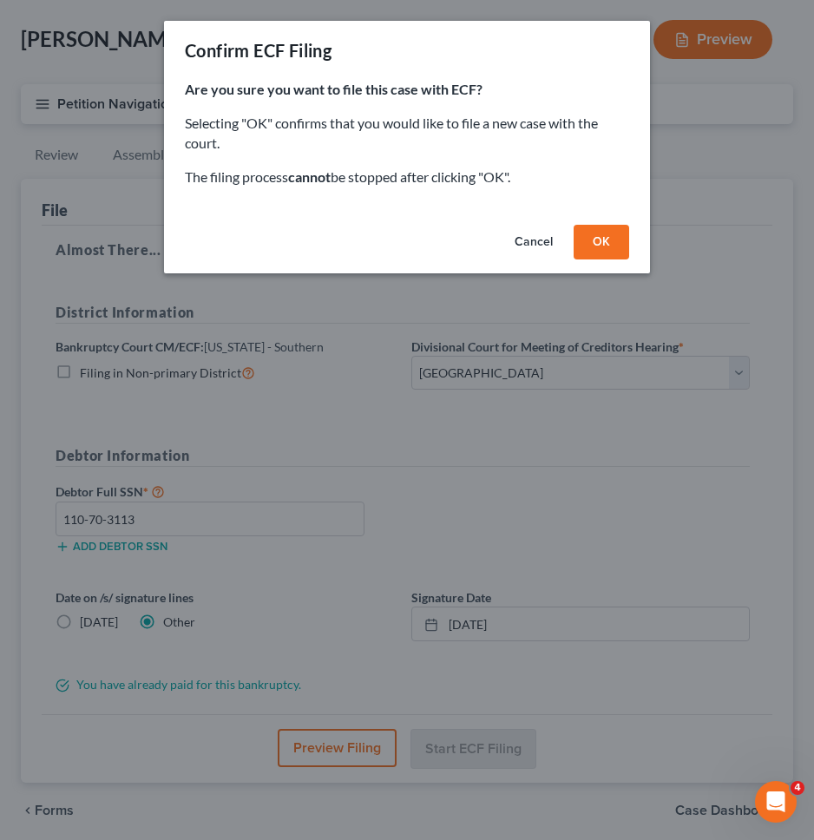
click at [619, 234] on button "OK" at bounding box center [602, 242] width 56 height 35
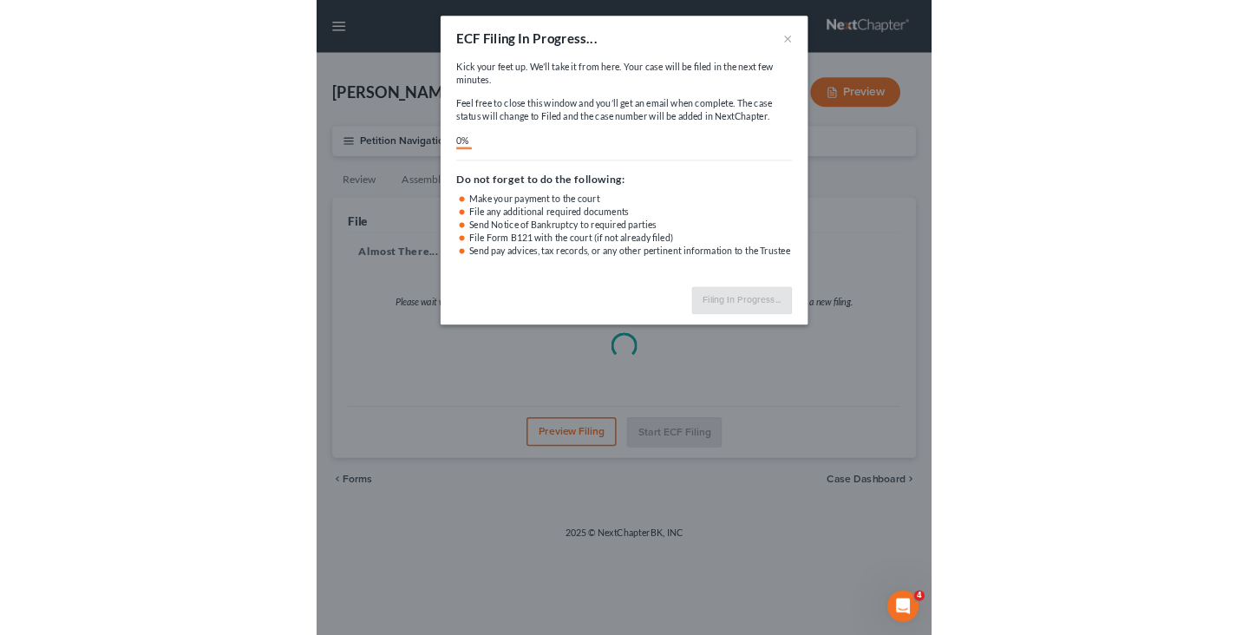
scroll to position [0, 0]
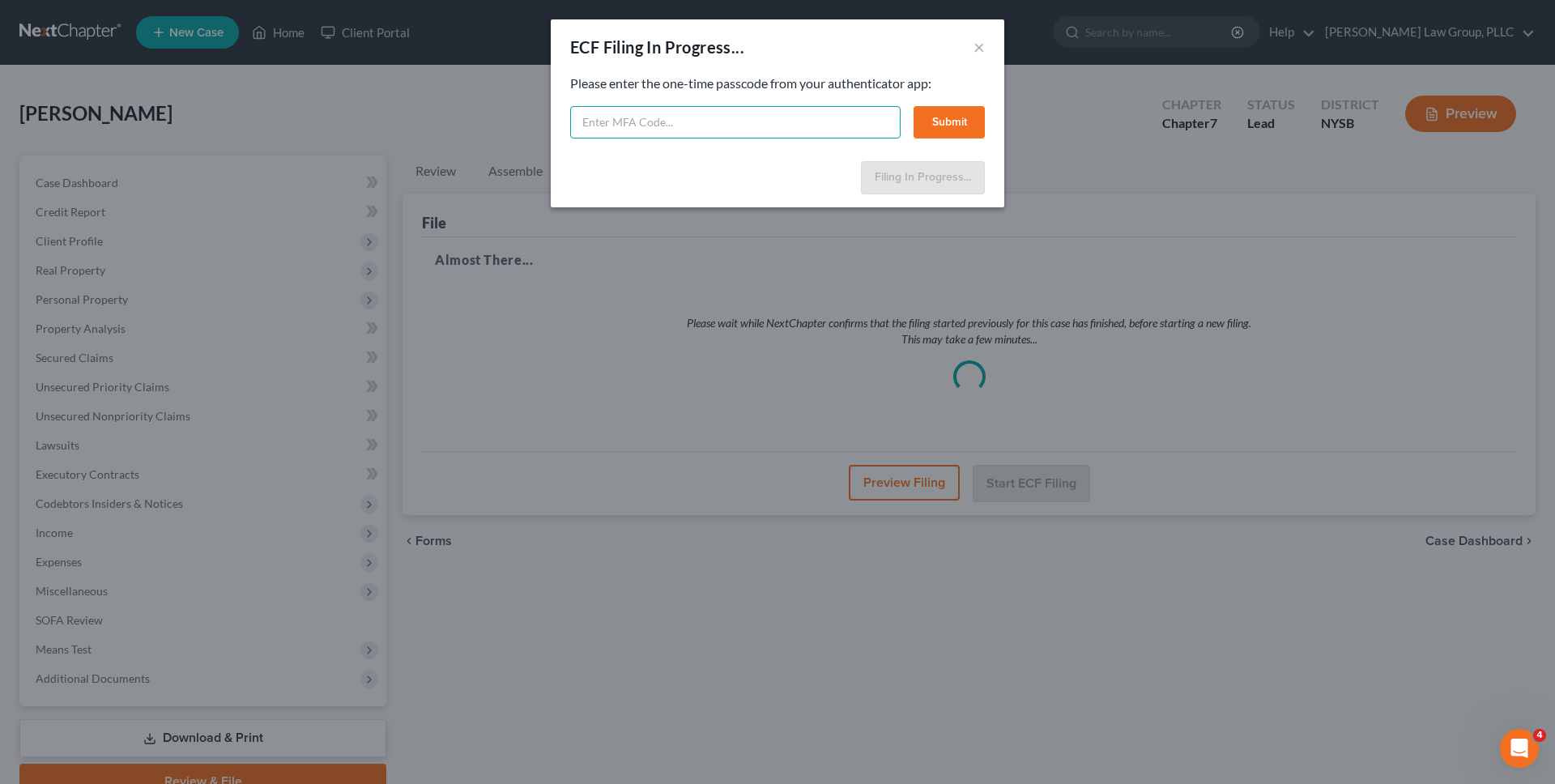
click at [793, 124] on input "text" at bounding box center [735, 122] width 330 height 33
type input "497350"
click at [967, 125] on button "Submit" at bounding box center [949, 122] width 71 height 33
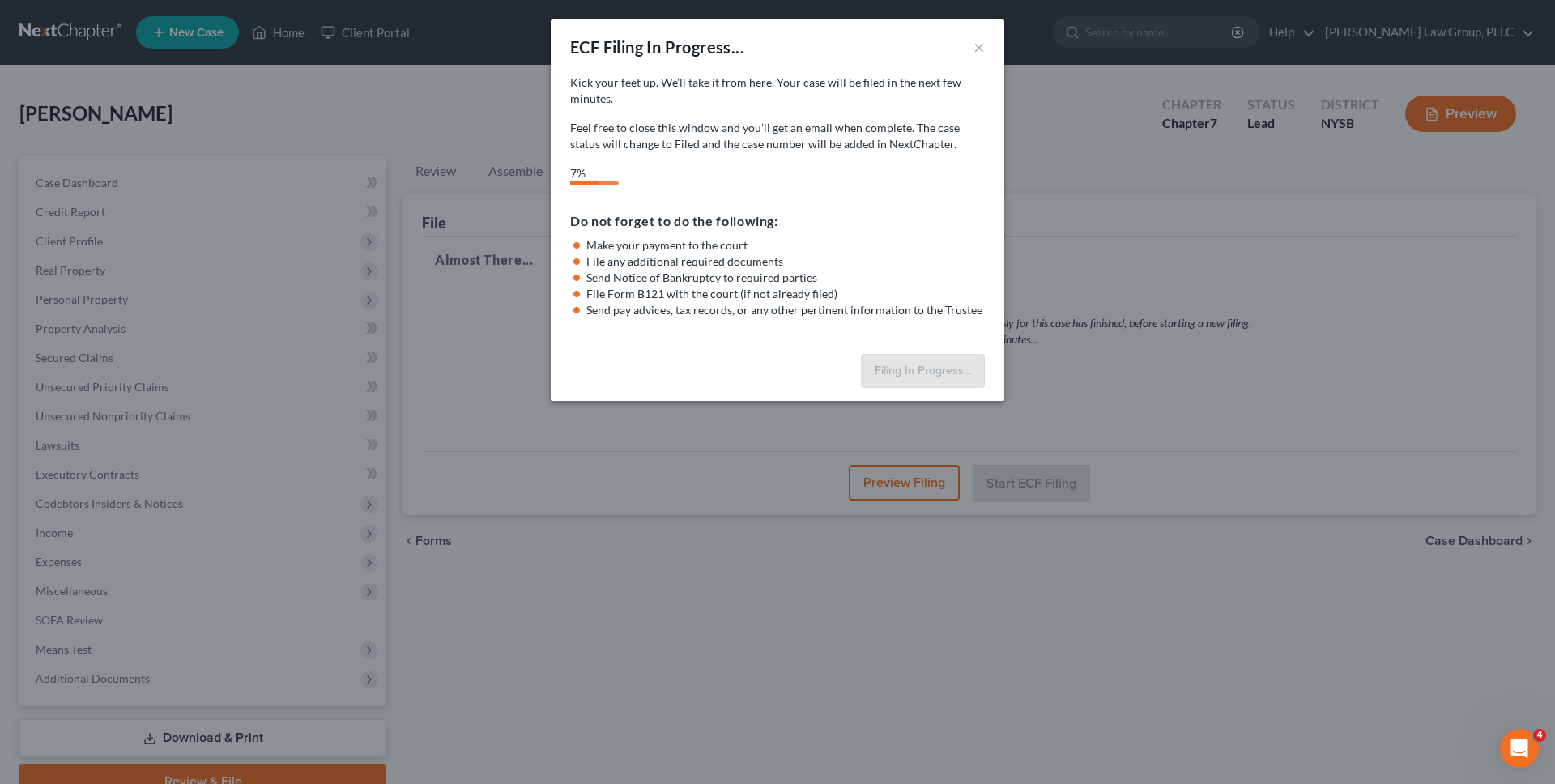
click at [854, 189] on div "Kick your feet up. We’ll take it from here. Your case will be filed in the next…" at bounding box center [778, 211] width 454 height 273
click at [217, 199] on div "ECF Filing In Progress... × Kick your feet up. We’ll take it from here. Your ca…" at bounding box center [778, 392] width 1555 height 784
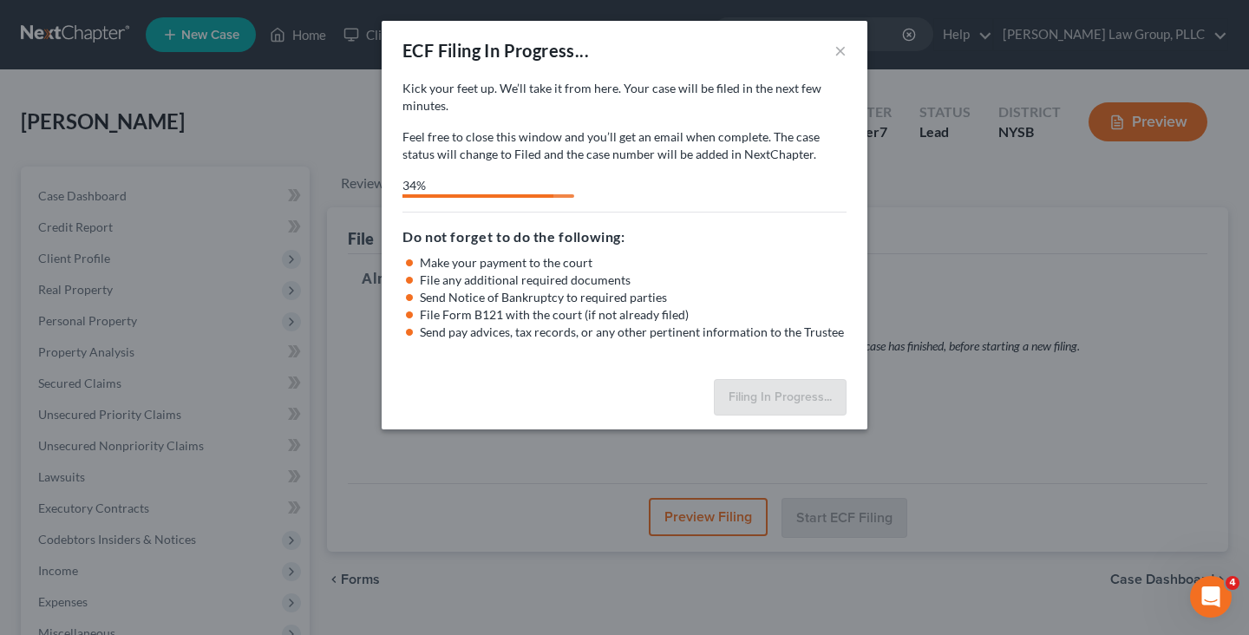
click at [664, 67] on div "ECF Filing In Progress... ×" at bounding box center [625, 50] width 486 height 59
select select "0"
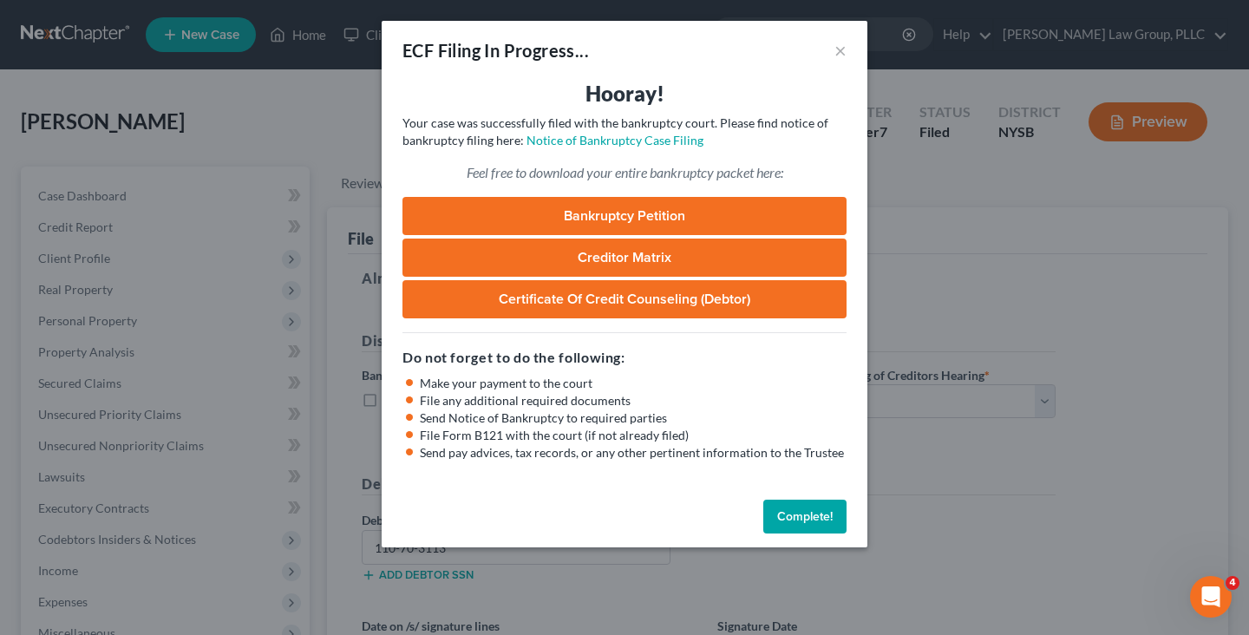
click at [777, 511] on button "Complete!" at bounding box center [805, 517] width 83 height 35
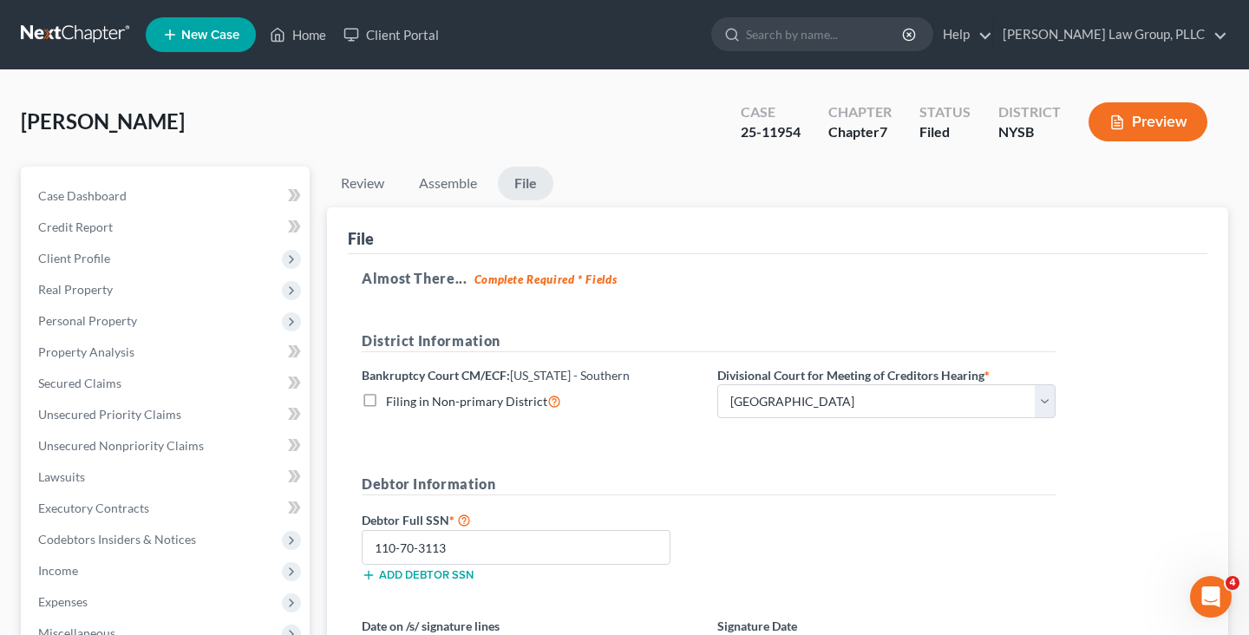
click at [117, 29] on link at bounding box center [76, 34] width 111 height 31
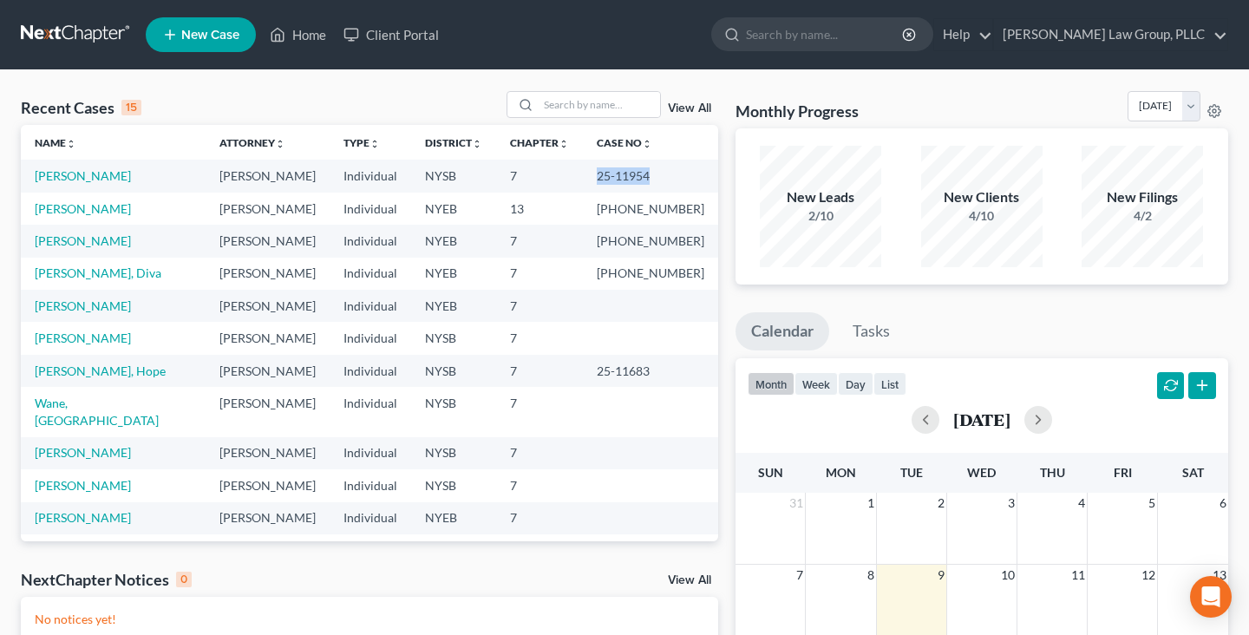
drag, startPoint x: 621, startPoint y: 174, endPoint x: 671, endPoint y: 174, distance: 49.5
click at [671, 174] on td "25-11954" at bounding box center [650, 176] width 135 height 32
copy td "25-11954"
